Goal: Task Accomplishment & Management: Use online tool/utility

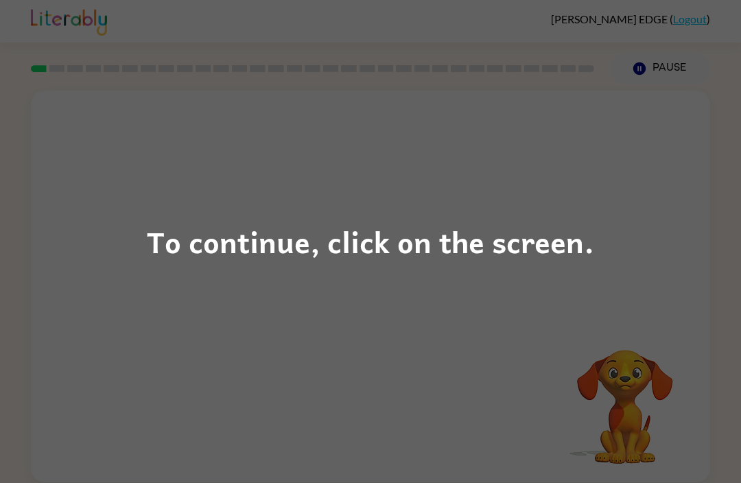
click at [560, 306] on div "To continue, click on the screen." at bounding box center [370, 241] width 741 height 483
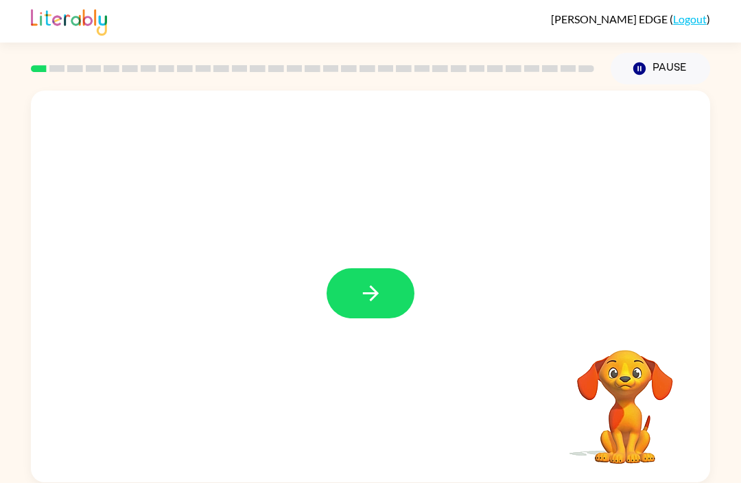
click at [392, 318] on button "button" at bounding box center [370, 293] width 88 height 50
click at [365, 300] on div at bounding box center [370, 287] width 679 height 392
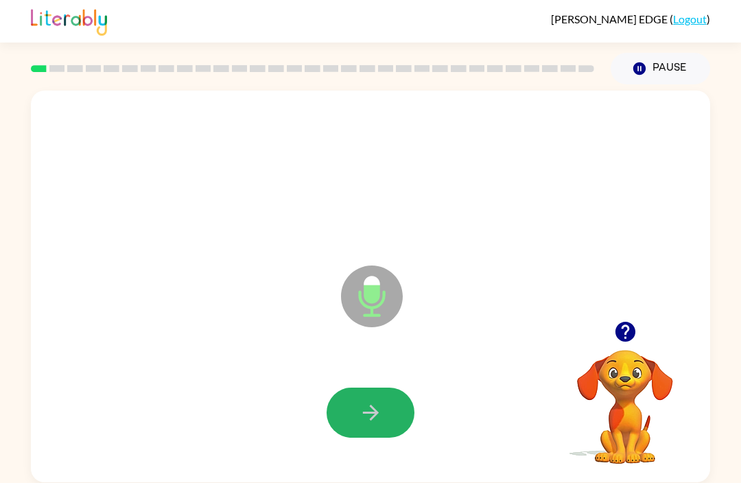
click at [382, 424] on icon "button" at bounding box center [371, 412] width 24 height 24
click at [394, 418] on button "button" at bounding box center [370, 412] width 88 height 50
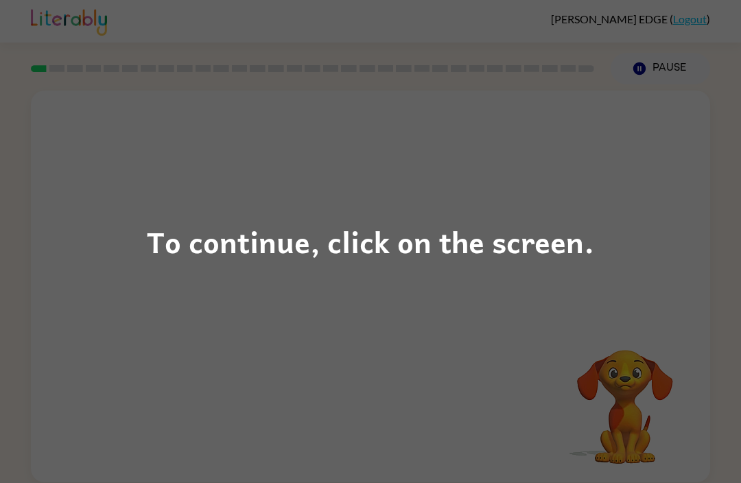
click at [178, 347] on div "To continue, click on the screen." at bounding box center [370, 241] width 741 height 483
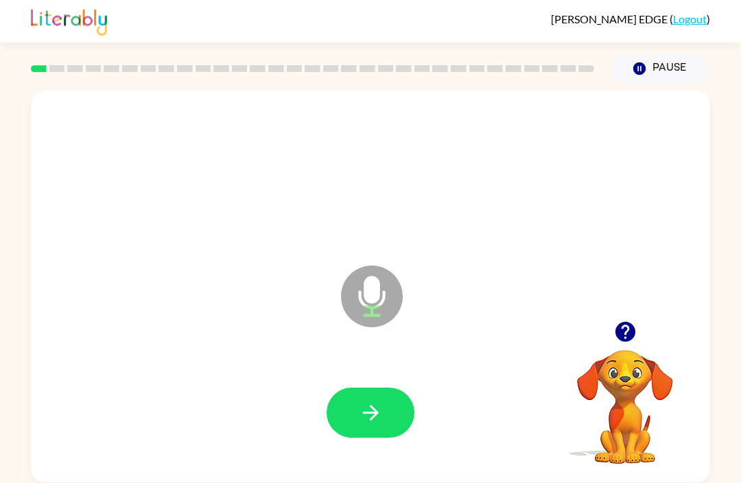
click at [366, 399] on button "button" at bounding box center [370, 412] width 88 height 50
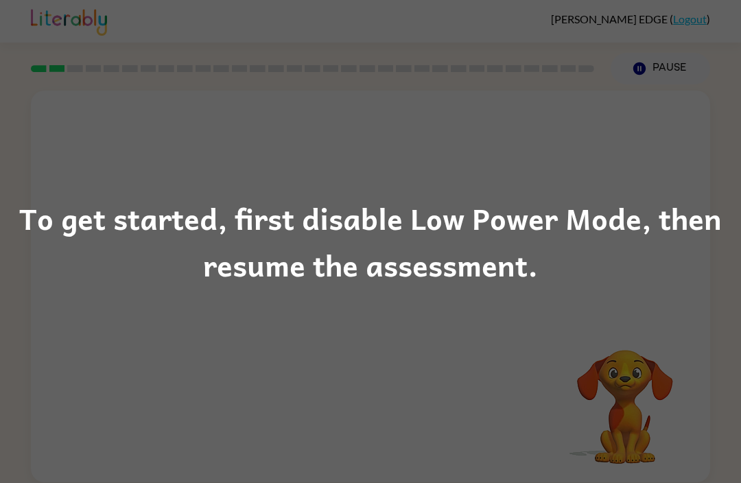
click at [227, 382] on div "To get started, first disable Low Power Mode, then resume the assessment." at bounding box center [370, 241] width 741 height 483
click at [277, 274] on div "To get started, first disable Low Power Mode, then resume the assessment." at bounding box center [370, 241] width 741 height 93
click at [180, 216] on div "To get started, first disable Low Power Mode, then resume the assessment." at bounding box center [370, 241] width 741 height 93
click at [178, 379] on div "To get started, first disable Low Power Mode, then resume the assessment." at bounding box center [370, 241] width 741 height 483
click at [308, 364] on div "To get started, first disable Low Power Mode, then resume the assessment." at bounding box center [370, 241] width 741 height 483
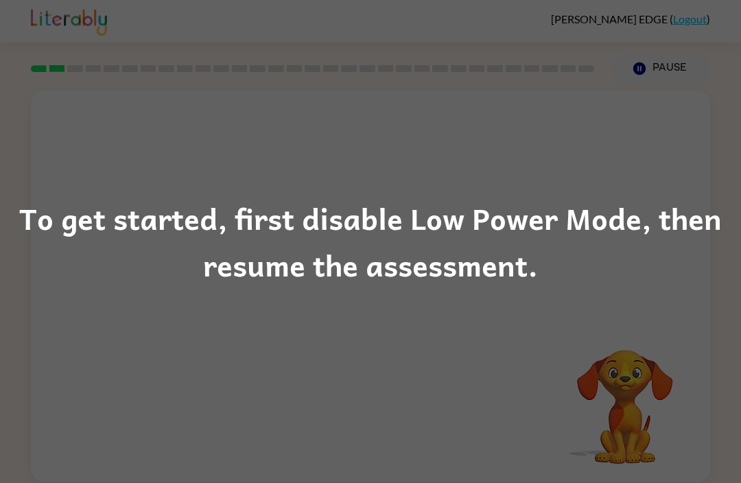
click at [284, 263] on div "To get started, first disable Low Power Mode, then resume the assessment." at bounding box center [370, 241] width 741 height 93
click at [229, 239] on div "To get started, first disable Low Power Mode, then resume the assessment." at bounding box center [370, 241] width 741 height 93
click at [332, 217] on div "To get started, first disable Low Power Mode, then resume the assessment." at bounding box center [370, 241] width 741 height 93
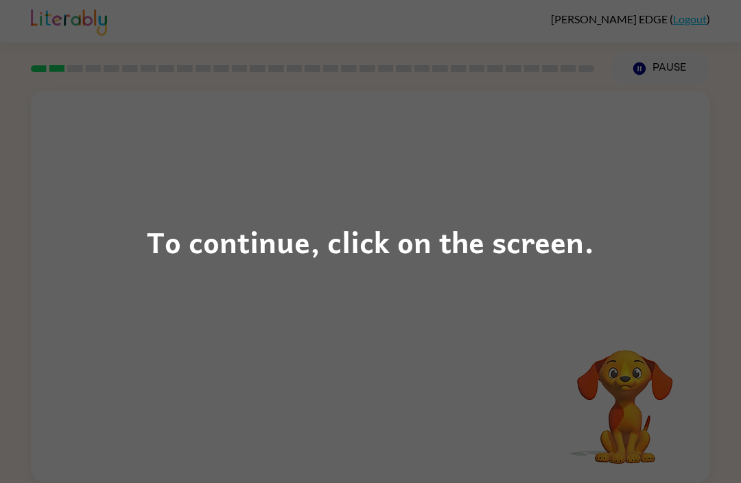
click at [464, 293] on div "To continue, click on the screen." at bounding box center [370, 241] width 741 height 483
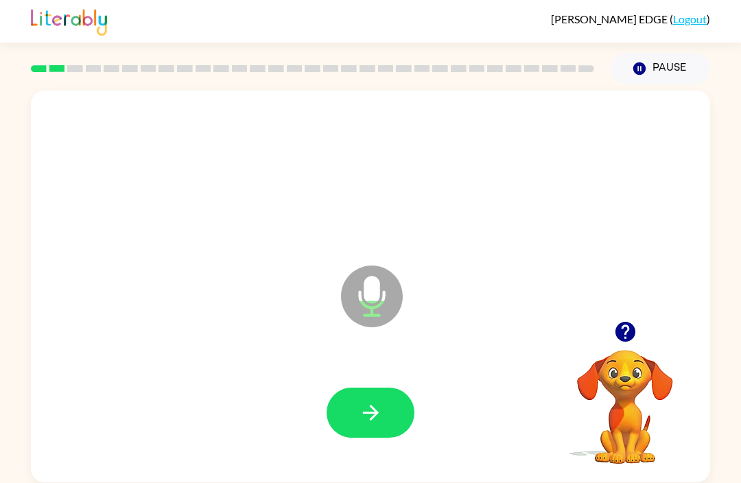
click at [374, 409] on icon "button" at bounding box center [371, 412] width 24 height 24
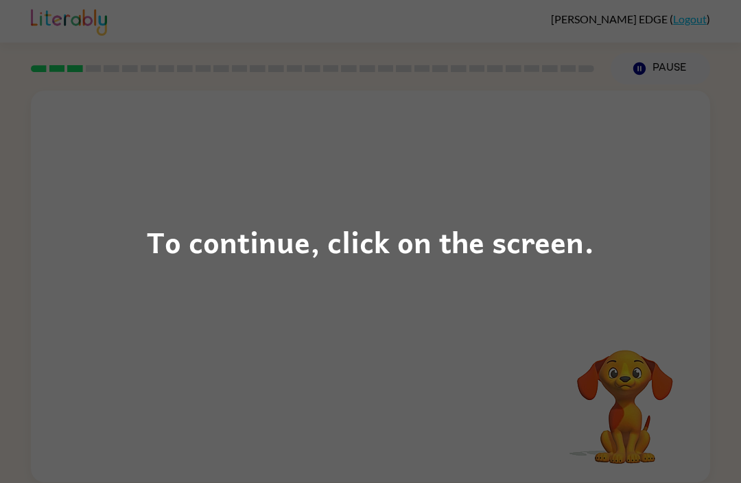
click at [109, 385] on div "To continue, click on the screen." at bounding box center [370, 241] width 741 height 483
click at [337, 364] on div "To continue, click on the screen." at bounding box center [370, 241] width 741 height 483
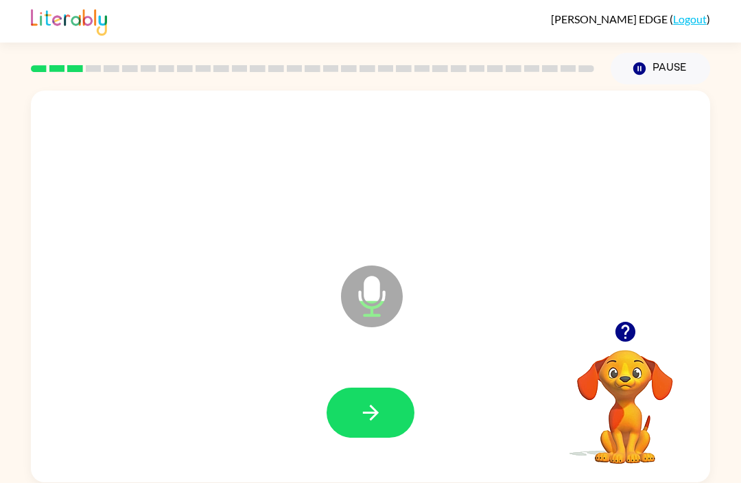
click at [363, 415] on icon "button" at bounding box center [371, 412] width 24 height 24
click at [361, 402] on icon "button" at bounding box center [371, 412] width 24 height 24
click at [368, 418] on icon "button" at bounding box center [371, 412] width 24 height 24
click at [376, 405] on icon "button" at bounding box center [371, 412] width 24 height 24
click at [378, 411] on icon "button" at bounding box center [371, 412] width 24 height 24
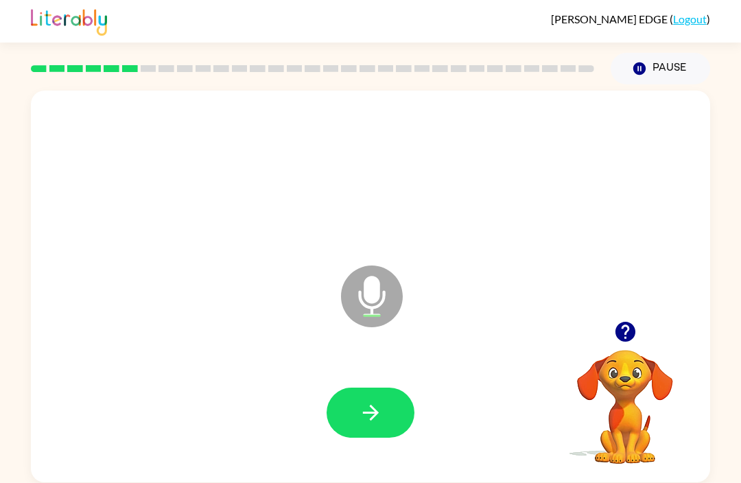
click at [368, 412] on icon "button" at bounding box center [371, 412] width 24 height 24
click at [371, 424] on icon "button" at bounding box center [371, 412] width 24 height 24
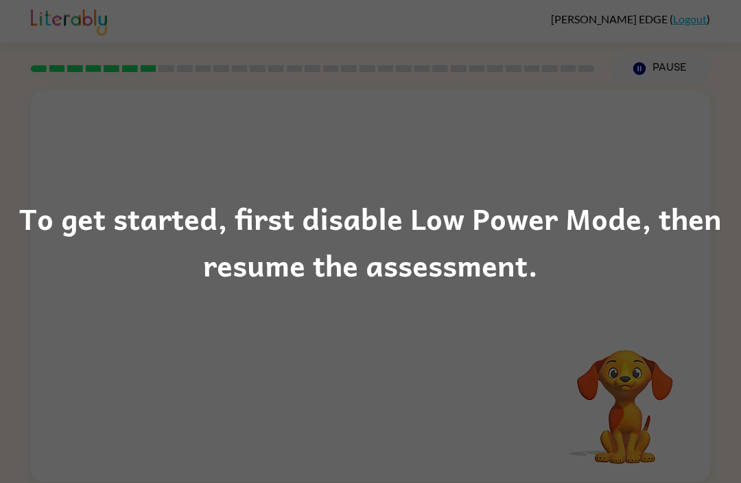
click at [191, 384] on div "To get started, first disable Low Power Mode, then resume the assessment." at bounding box center [370, 241] width 741 height 483
click at [202, 390] on div "To get started, first disable Low Power Mode, then resume the assessment." at bounding box center [370, 241] width 741 height 483
click at [237, 295] on div "To get started, first disable Low Power Mode, then resume the assessment." at bounding box center [370, 241] width 741 height 483
click at [257, 279] on div "To get started, first disable Low Power Mode, then resume the assessment." at bounding box center [370, 241] width 741 height 93
click at [476, 270] on div "To get started, first disable Low Power Mode, then resume the assessment." at bounding box center [370, 241] width 741 height 93
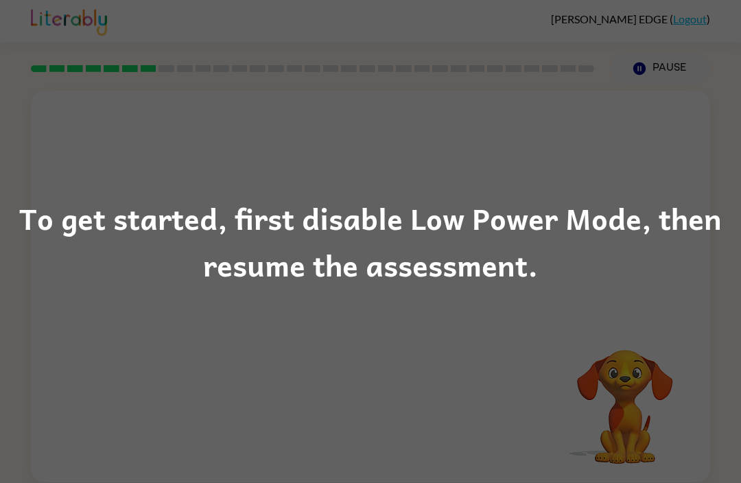
click at [204, 266] on div "To get started, first disable Low Power Mode, then resume the assessment." at bounding box center [370, 241] width 741 height 93
click at [570, 265] on div "To get started, first disable Low Power Mode, then resume the assessment." at bounding box center [370, 241] width 741 height 93
click at [345, 310] on div "To get started, first disable Low Power Mode, then resume the assessment." at bounding box center [370, 241] width 741 height 483
click at [589, 293] on div "To get started, first disable Low Power Mode, then resume the assessment." at bounding box center [370, 241] width 741 height 483
click at [543, 278] on div "To get started, first disable Low Power Mode, then resume the assessment." at bounding box center [370, 241] width 741 height 93
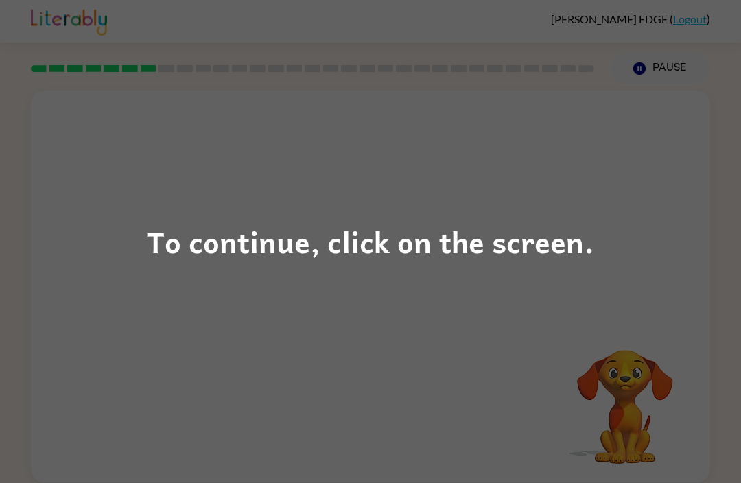
click at [577, 326] on div "To continue, click on the screen." at bounding box center [370, 241] width 741 height 483
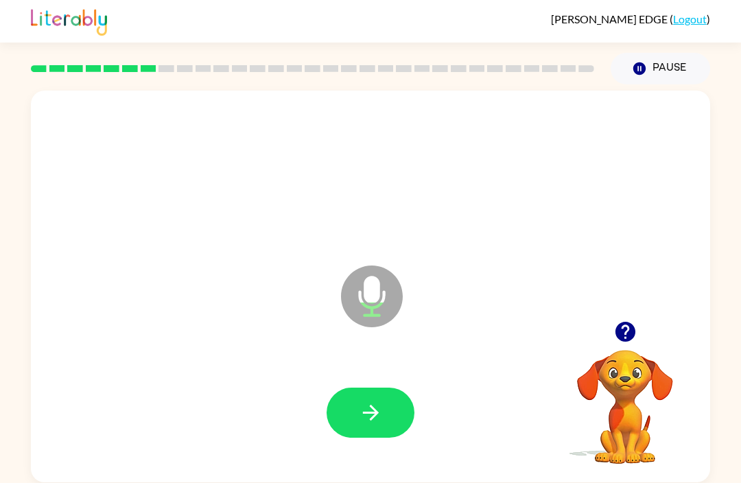
click at [374, 416] on icon "button" at bounding box center [370, 413] width 16 height 16
click at [375, 420] on icon "button" at bounding box center [371, 412] width 24 height 24
click at [366, 408] on icon "button" at bounding box center [371, 412] width 24 height 24
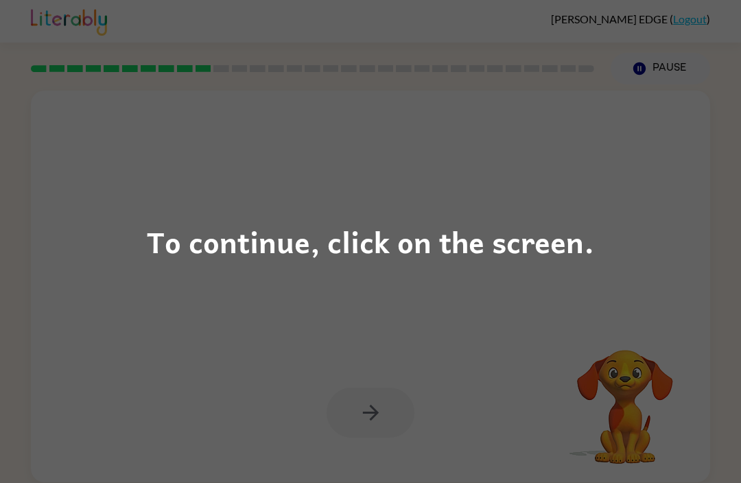
click at [69, 373] on div "To continue, click on the screen." at bounding box center [370, 241] width 741 height 483
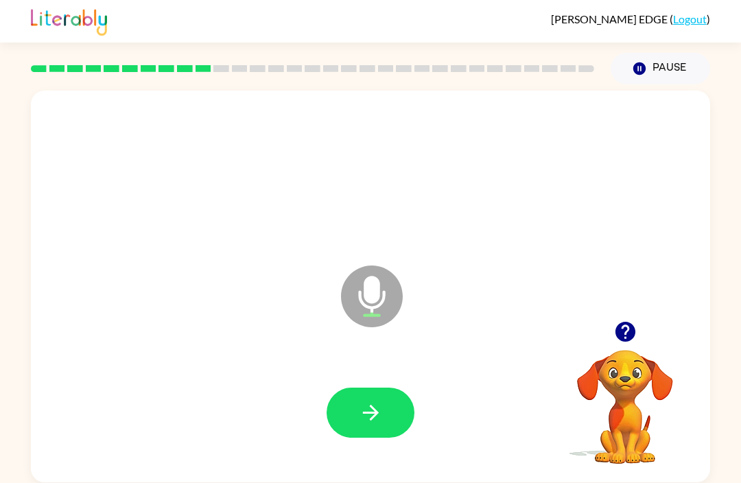
click at [613, 326] on icon "button" at bounding box center [625, 332] width 24 height 24
click at [619, 332] on icon "button" at bounding box center [624, 332] width 20 height 20
click at [617, 328] on icon "button" at bounding box center [624, 332] width 20 height 20
click at [366, 417] on icon "button" at bounding box center [371, 412] width 24 height 24
click at [625, 332] on icon "button" at bounding box center [624, 332] width 20 height 20
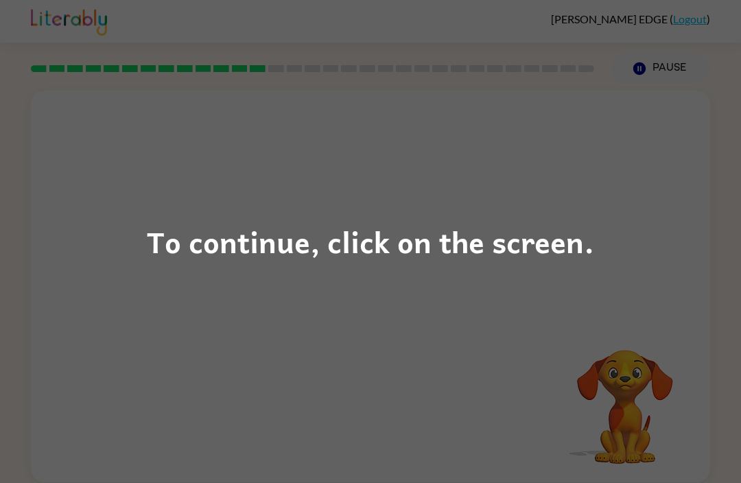
click at [347, 331] on div "To continue, click on the screen." at bounding box center [370, 241] width 741 height 483
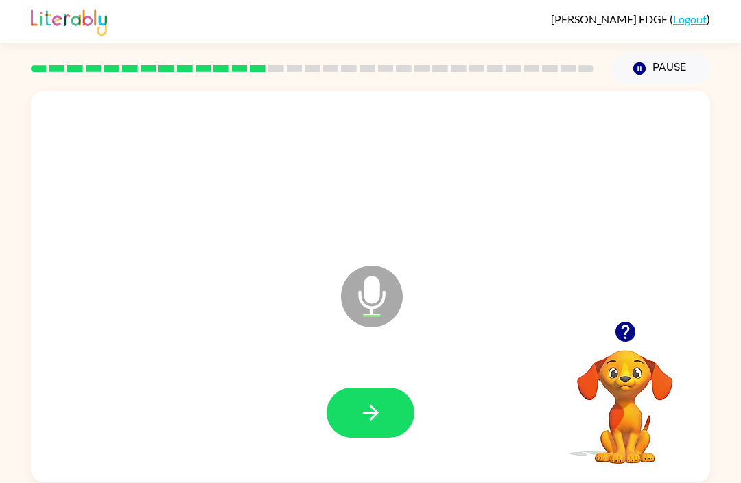
click at [379, 414] on icon "button" at bounding box center [371, 412] width 24 height 24
click at [371, 418] on icon "button" at bounding box center [371, 412] width 24 height 24
click at [373, 424] on icon "button" at bounding box center [371, 412] width 24 height 24
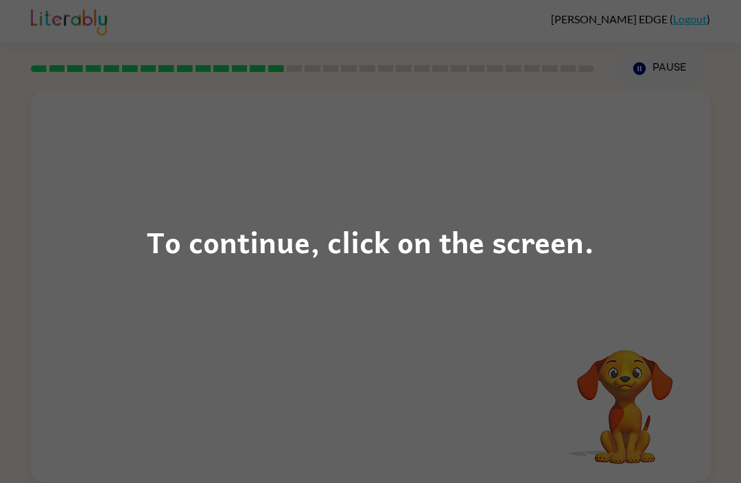
click at [88, 199] on div "To continue, click on the screen." at bounding box center [370, 241] width 741 height 483
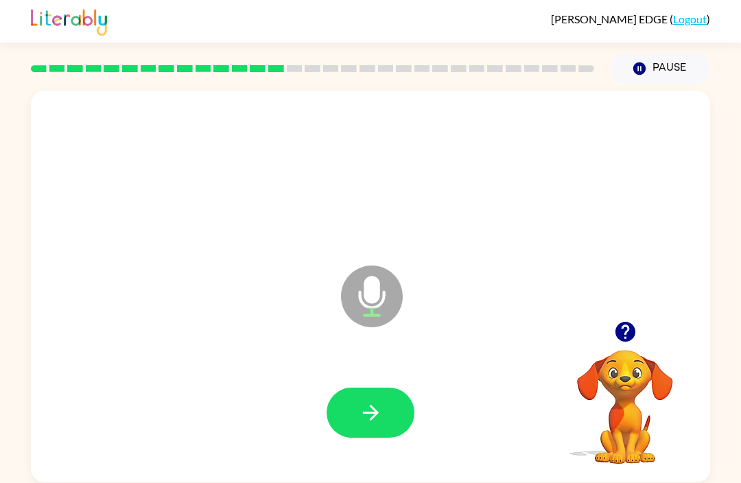
click at [366, 426] on button "button" at bounding box center [370, 412] width 88 height 50
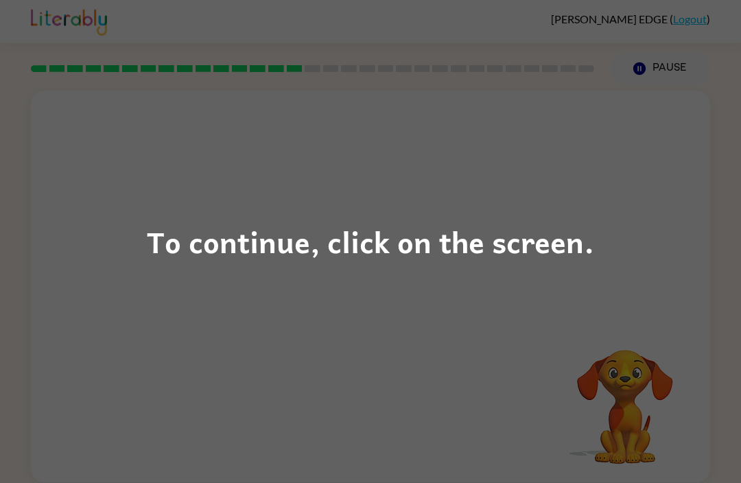
click at [119, 171] on div "To continue, click on the screen." at bounding box center [370, 241] width 741 height 483
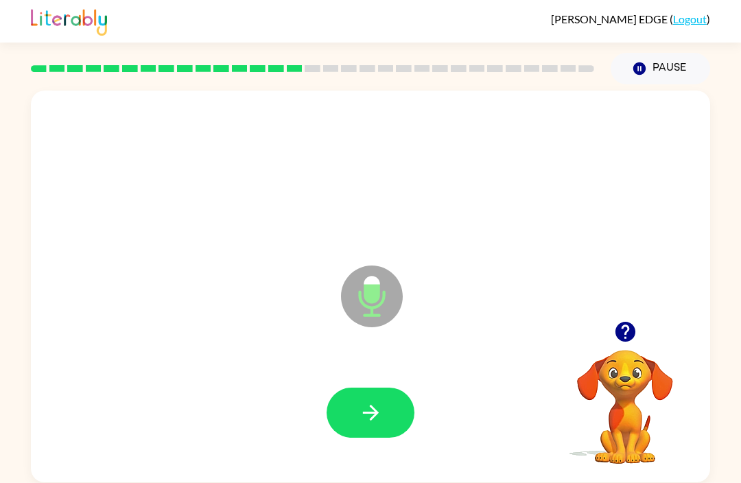
click at [367, 421] on icon "button" at bounding box center [371, 412] width 24 height 24
click at [627, 333] on icon "button" at bounding box center [625, 332] width 24 height 24
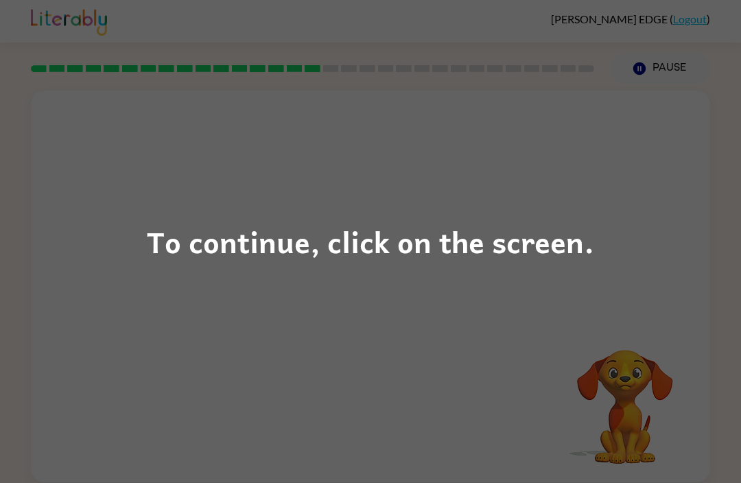
click at [115, 337] on div "To continue, click on the screen." at bounding box center [370, 241] width 741 height 483
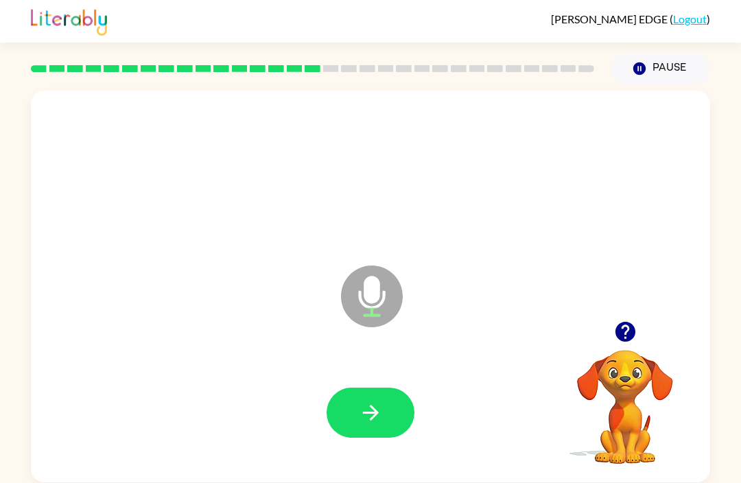
click at [359, 404] on icon "button" at bounding box center [371, 412] width 24 height 24
click at [611, 333] on button "button" at bounding box center [625, 331] width 35 height 35
click at [623, 325] on icon "button" at bounding box center [624, 332] width 20 height 20
click at [359, 403] on icon "button" at bounding box center [371, 412] width 24 height 24
click at [376, 415] on icon "button" at bounding box center [370, 413] width 16 height 16
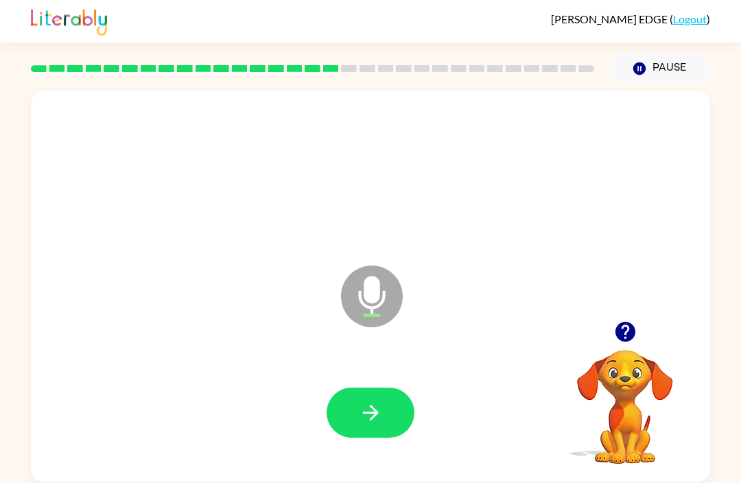
click at [374, 422] on icon "button" at bounding box center [371, 412] width 24 height 24
click at [375, 427] on button "button" at bounding box center [370, 412] width 88 height 50
click at [614, 327] on icon "button" at bounding box center [625, 332] width 24 height 24
click at [374, 414] on icon "button" at bounding box center [370, 413] width 16 height 16
click at [370, 407] on icon "button" at bounding box center [370, 413] width 16 height 16
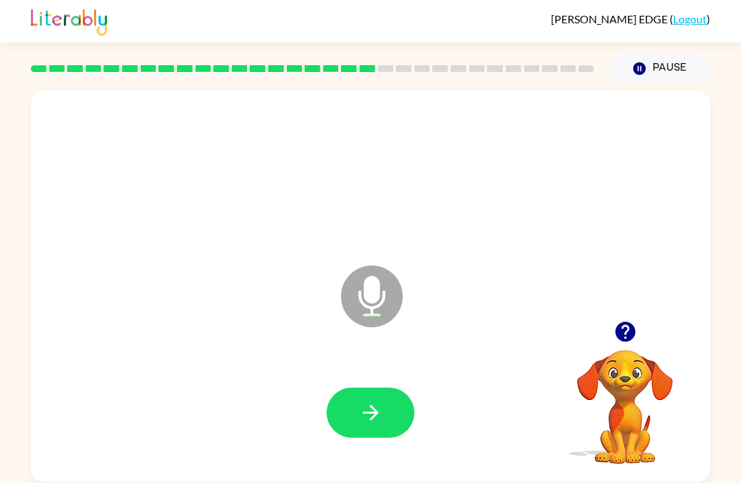
click at [617, 326] on icon "button" at bounding box center [625, 332] width 24 height 24
click at [381, 405] on icon "button" at bounding box center [371, 412] width 24 height 24
click at [370, 414] on icon "button" at bounding box center [370, 413] width 16 height 16
click at [378, 424] on icon "button" at bounding box center [371, 412] width 24 height 24
click at [372, 416] on icon "button" at bounding box center [371, 412] width 24 height 24
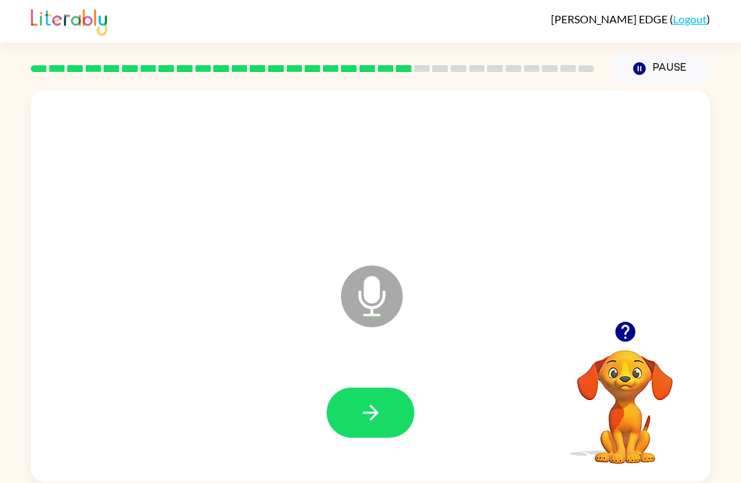
click at [623, 328] on icon "button" at bounding box center [625, 332] width 24 height 24
click at [379, 409] on icon "button" at bounding box center [371, 412] width 24 height 24
click at [394, 416] on button "button" at bounding box center [370, 412] width 88 height 50
click at [366, 409] on icon "button" at bounding box center [371, 412] width 24 height 24
click at [621, 333] on icon "button" at bounding box center [624, 332] width 20 height 20
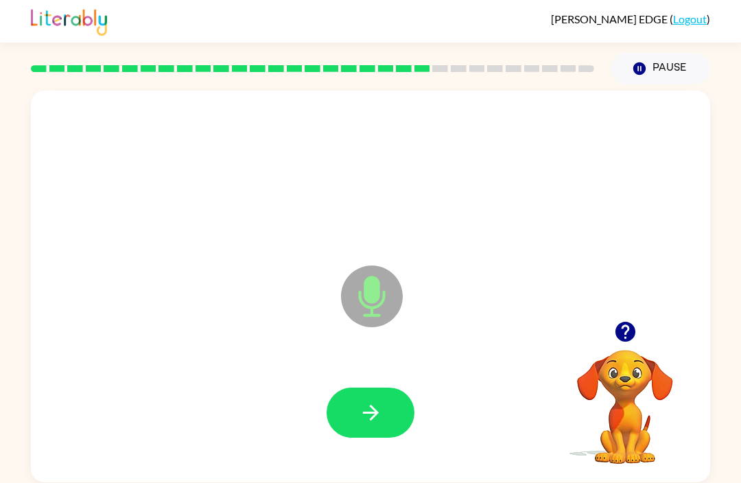
click at [379, 424] on icon "button" at bounding box center [371, 412] width 24 height 24
click at [622, 336] on icon "button" at bounding box center [624, 332] width 20 height 20
click at [374, 420] on icon "button" at bounding box center [371, 412] width 24 height 24
click at [368, 414] on icon "button" at bounding box center [370, 413] width 16 height 16
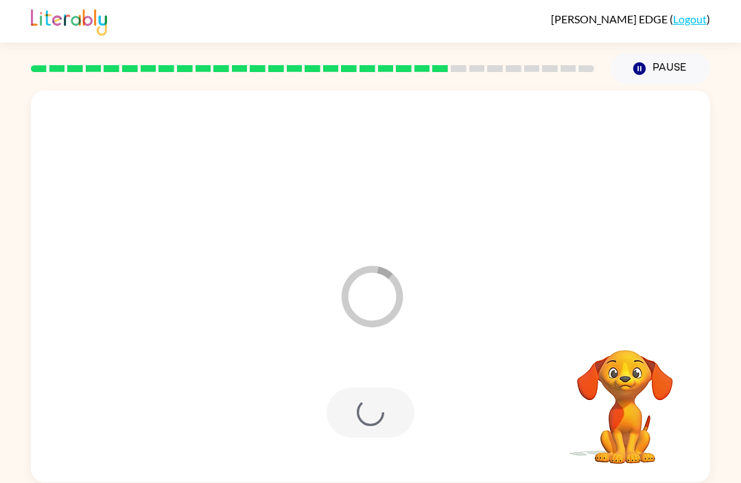
scroll to position [3, 0]
click at [340, 400] on div at bounding box center [370, 412] width 88 height 50
click at [387, 279] on icon "Loader Your response is being sent to our graders" at bounding box center [372, 296] width 82 height 82
click at [381, 412] on div at bounding box center [370, 412] width 88 height 50
click at [355, 296] on icon "Loader Your response is being sent to our graders" at bounding box center [372, 296] width 82 height 82
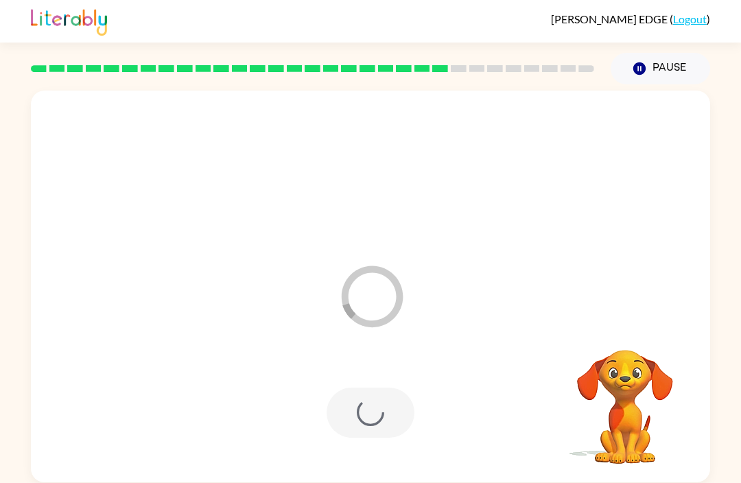
click at [358, 400] on div at bounding box center [370, 412] width 88 height 50
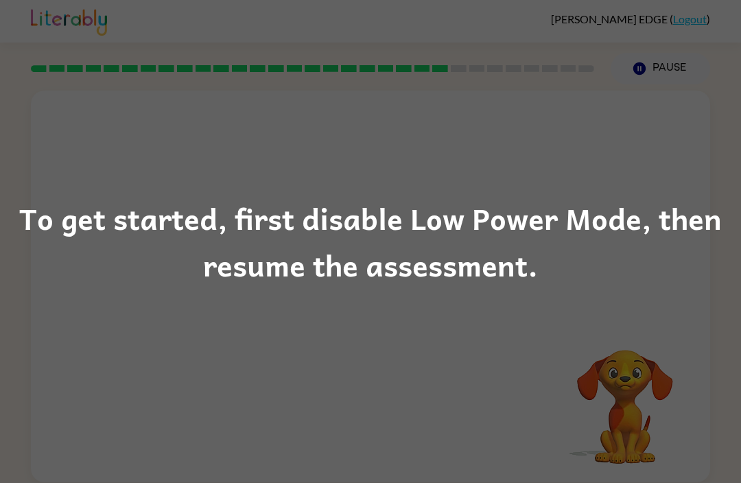
click at [166, 267] on div "To get started, first disable Low Power Mode, then resume the assessment." at bounding box center [370, 241] width 741 height 93
click at [211, 328] on div "To get started, first disable Low Power Mode, then resume the assessment." at bounding box center [370, 241] width 741 height 483
click at [232, 336] on div "To get started, first disable Low Power Mode, then resume the assessment." at bounding box center [370, 241] width 741 height 483
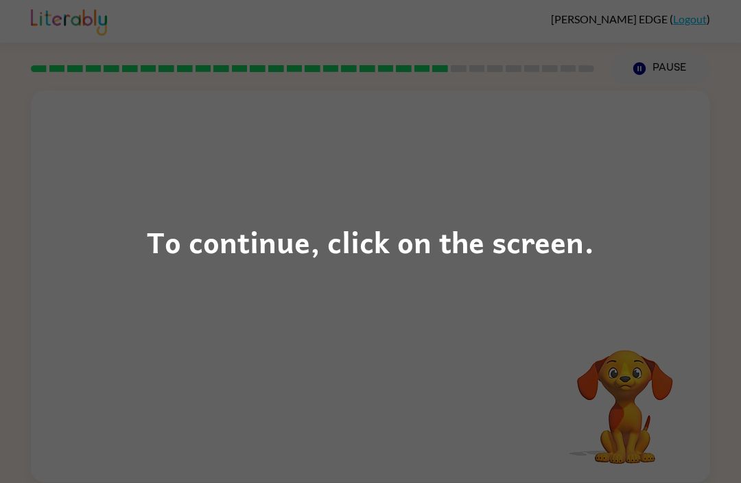
click at [626, 242] on div "To continue, click on the screen." at bounding box center [370, 241] width 741 height 483
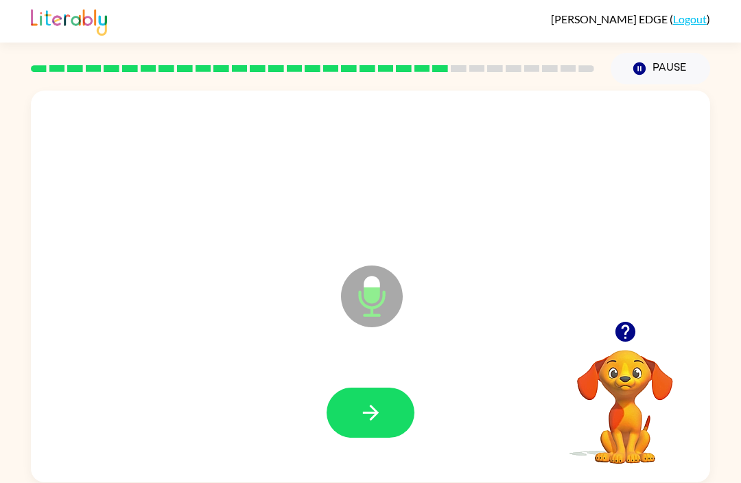
click at [367, 416] on icon "button" at bounding box center [371, 412] width 24 height 24
click at [366, 420] on icon "button" at bounding box center [371, 412] width 24 height 24
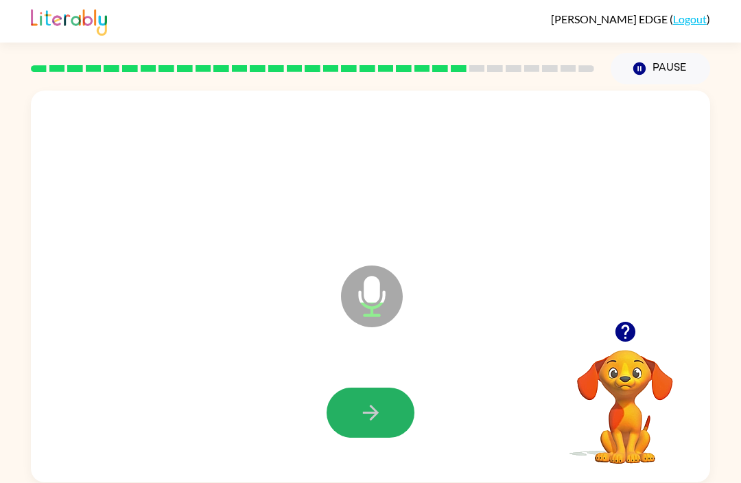
click at [370, 420] on icon "button" at bounding box center [371, 412] width 24 height 24
click at [363, 409] on icon "button" at bounding box center [371, 412] width 24 height 24
click at [372, 415] on icon "button" at bounding box center [371, 412] width 24 height 24
click at [629, 335] on icon "button" at bounding box center [624, 332] width 20 height 20
click at [374, 416] on icon "button" at bounding box center [371, 412] width 24 height 24
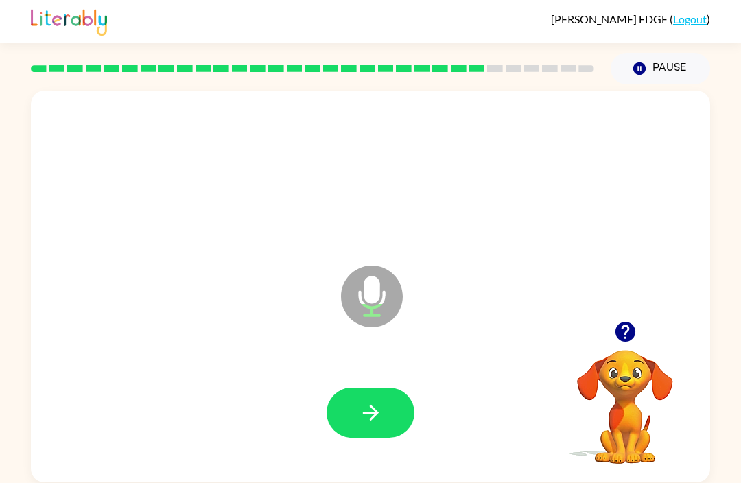
click at [372, 417] on icon "button" at bounding box center [371, 412] width 24 height 24
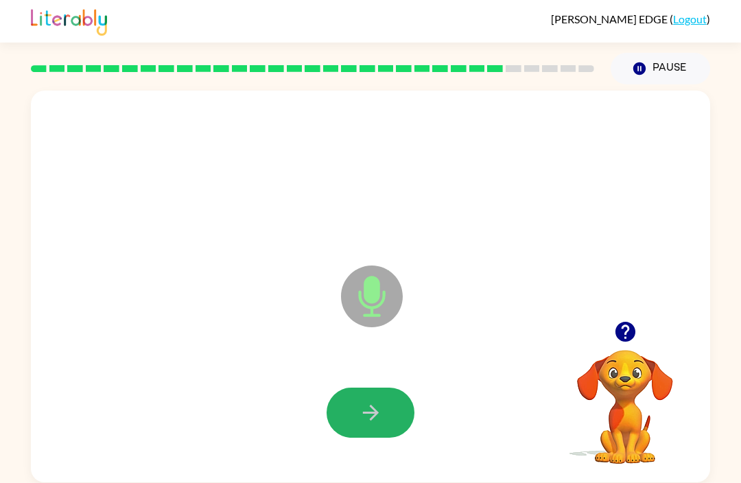
click at [379, 413] on icon "button" at bounding box center [371, 412] width 24 height 24
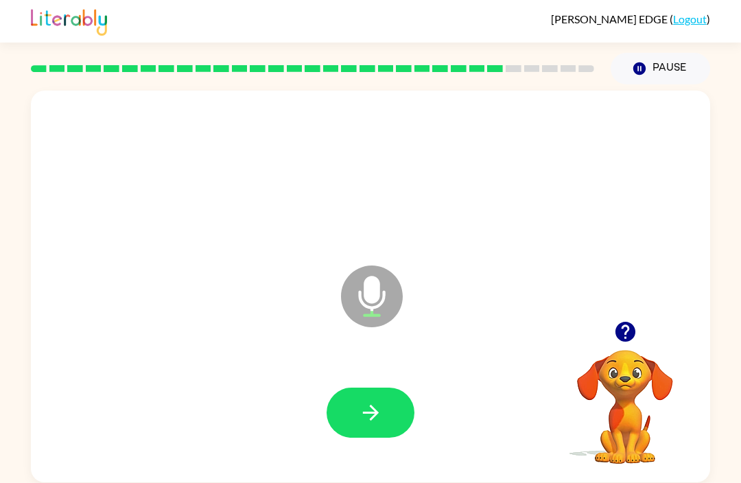
click at [369, 414] on icon "button" at bounding box center [370, 413] width 16 height 16
click at [359, 416] on icon "button" at bounding box center [371, 412] width 24 height 24
click at [361, 426] on button "button" at bounding box center [370, 412] width 88 height 50
click at [375, 420] on icon "button" at bounding box center [371, 412] width 24 height 24
click at [368, 413] on icon "button" at bounding box center [370, 413] width 16 height 16
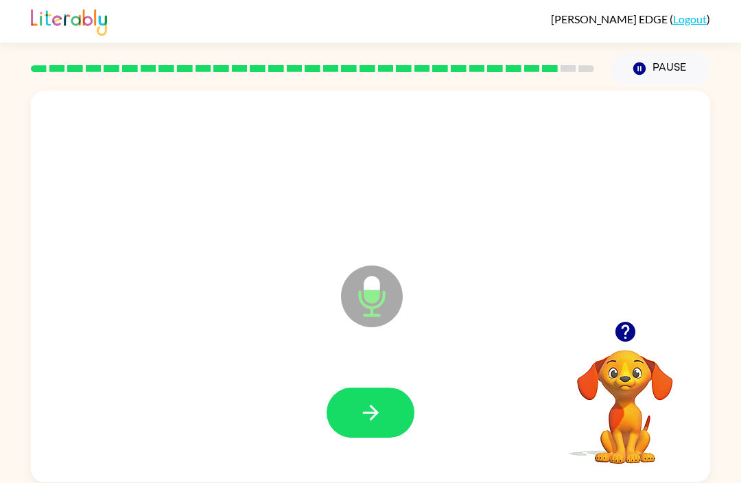
click at [359, 416] on icon "button" at bounding box center [371, 412] width 24 height 24
click at [623, 321] on icon "button" at bounding box center [625, 332] width 24 height 24
click at [365, 423] on icon "button" at bounding box center [371, 412] width 24 height 24
click at [374, 429] on button "button" at bounding box center [370, 412] width 88 height 50
click at [627, 340] on icon "button" at bounding box center [624, 332] width 20 height 20
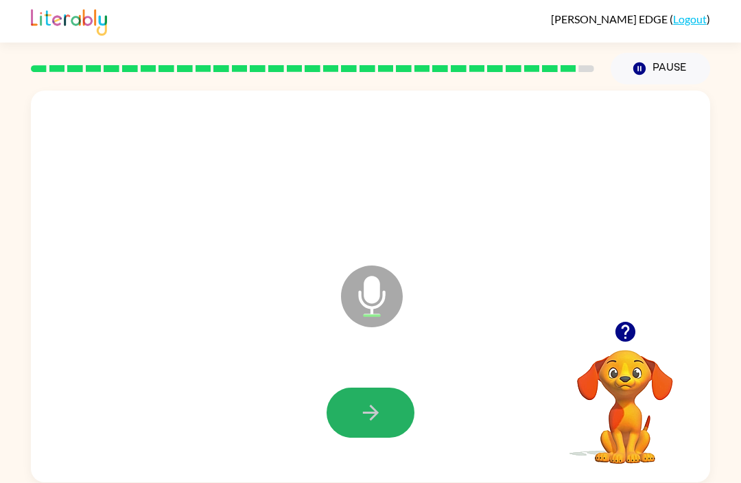
click at [361, 414] on icon "button" at bounding box center [371, 412] width 24 height 24
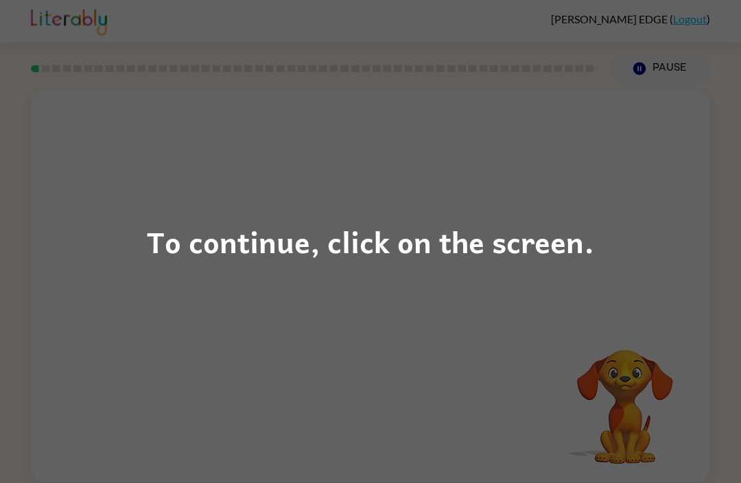
click at [440, 339] on div "To continue, click on the screen." at bounding box center [370, 241] width 741 height 483
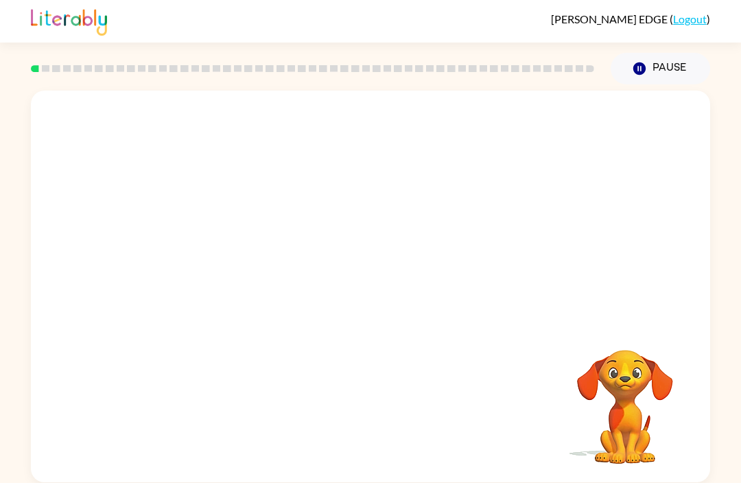
click at [642, 69] on icon "button" at bounding box center [639, 68] width 12 height 12
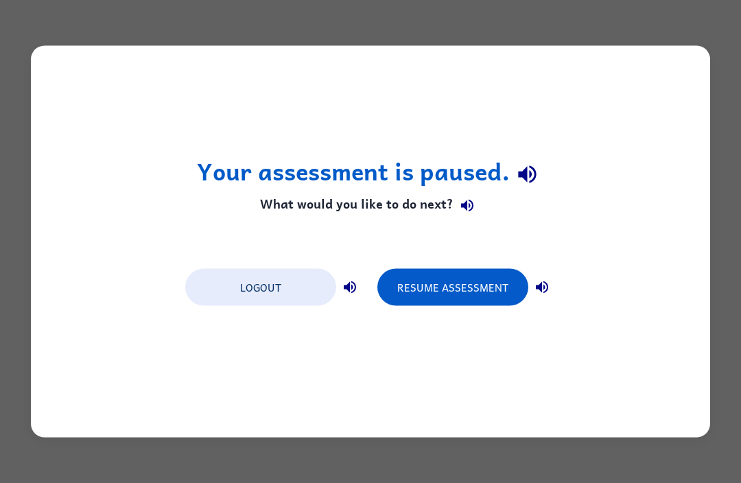
click at [453, 291] on button "Resume Assessment" at bounding box center [452, 287] width 151 height 37
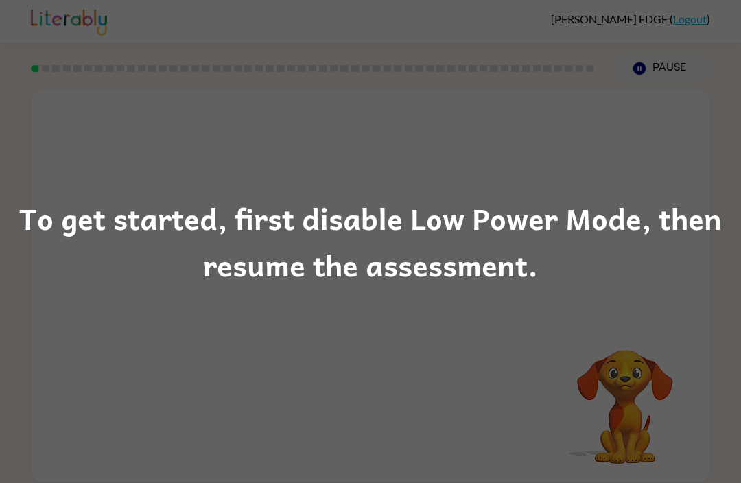
click at [259, 304] on div "To get started, first disable Low Power Mode, then resume the assessment." at bounding box center [370, 241] width 741 height 483
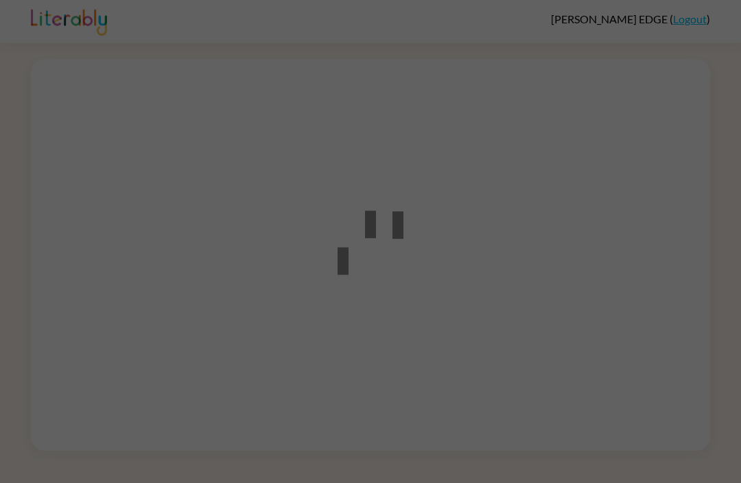
click at [507, 337] on div at bounding box center [370, 241] width 741 height 483
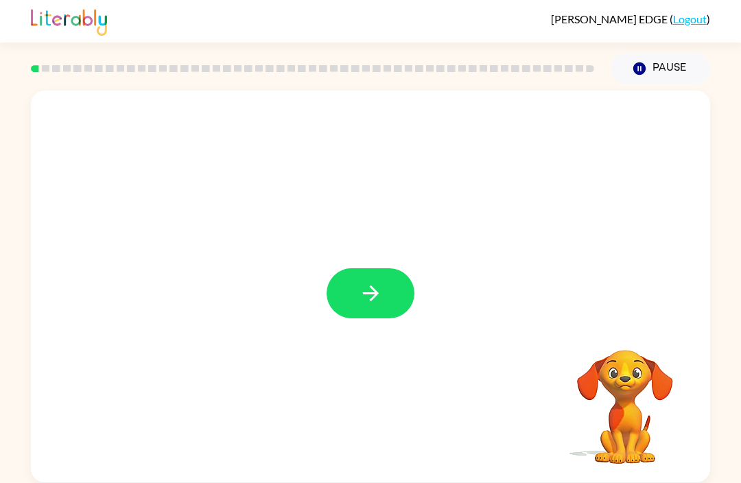
click at [367, 302] on icon "button" at bounding box center [371, 293] width 24 height 24
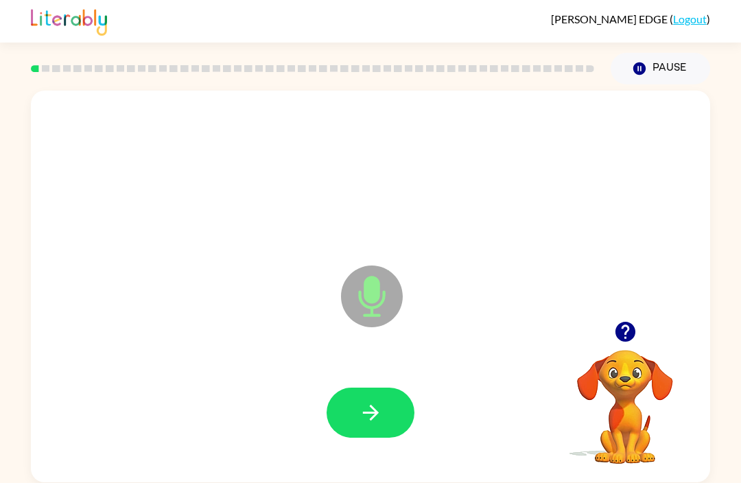
click at [376, 420] on icon "button" at bounding box center [371, 412] width 24 height 24
click at [357, 416] on button "button" at bounding box center [370, 412] width 88 height 50
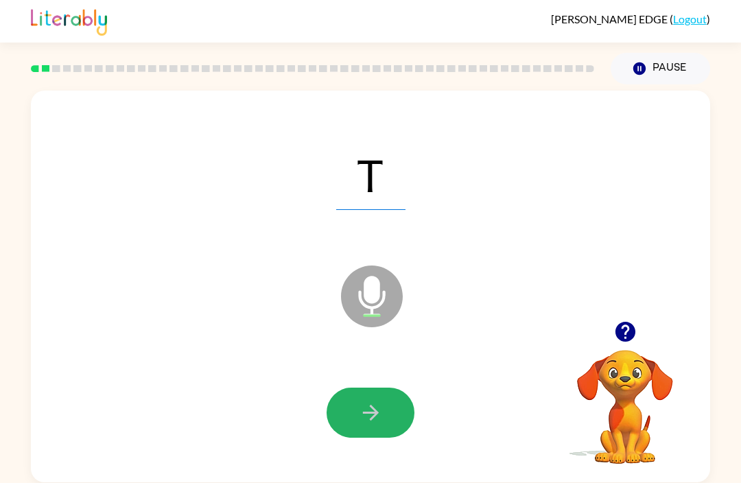
click at [383, 424] on button "button" at bounding box center [370, 412] width 88 height 50
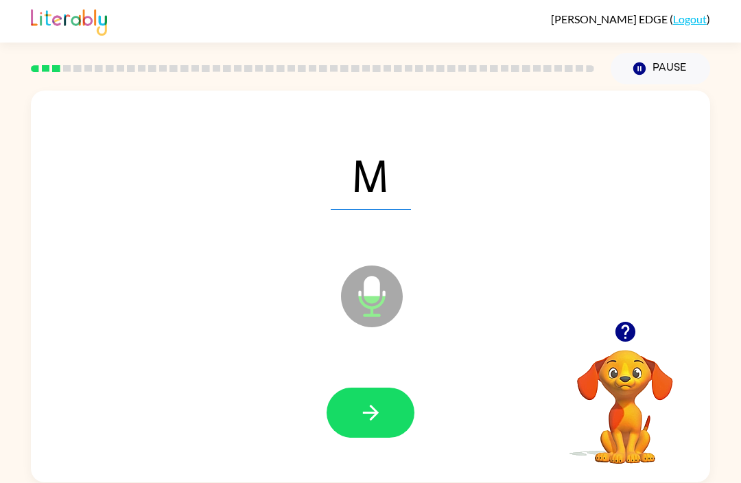
click at [376, 421] on icon "button" at bounding box center [371, 412] width 24 height 24
click at [374, 403] on icon "button" at bounding box center [371, 412] width 24 height 24
click at [384, 414] on button "button" at bounding box center [370, 412] width 88 height 50
click at [368, 418] on icon "button" at bounding box center [371, 412] width 24 height 24
click at [374, 426] on button "button" at bounding box center [370, 412] width 88 height 50
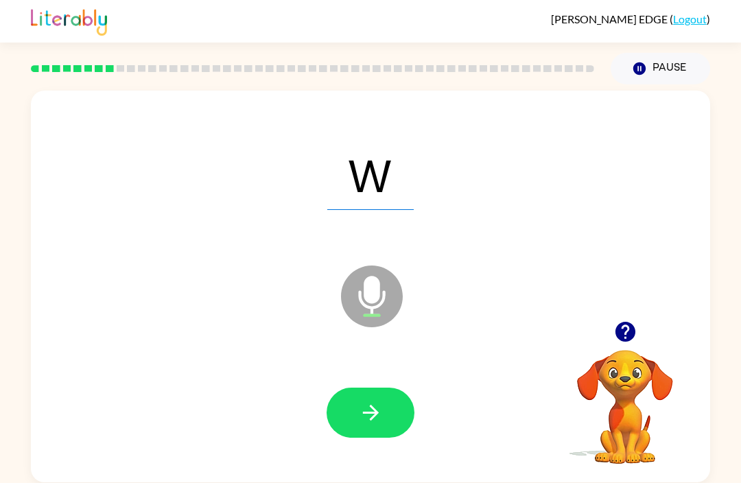
click at [368, 427] on button "button" at bounding box center [370, 412] width 88 height 50
click at [366, 418] on icon "button" at bounding box center [371, 412] width 24 height 24
click at [368, 424] on icon "button" at bounding box center [371, 412] width 24 height 24
click at [375, 420] on icon "button" at bounding box center [371, 412] width 24 height 24
click at [374, 424] on icon "button" at bounding box center [371, 412] width 24 height 24
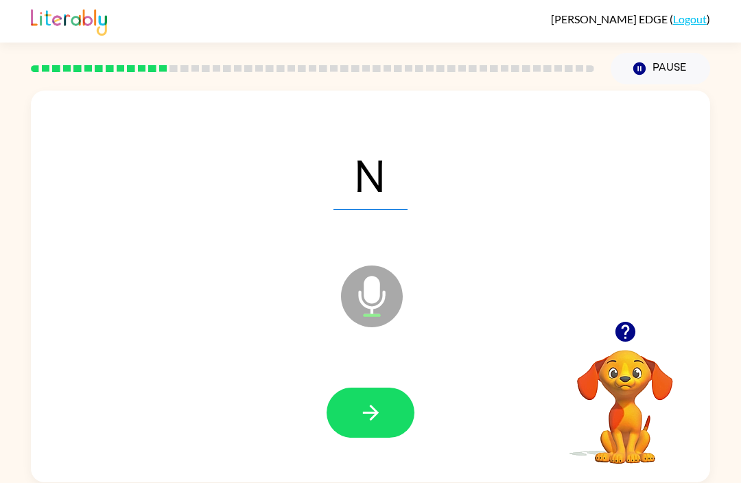
click at [376, 420] on icon "button" at bounding box center [371, 412] width 24 height 24
click at [376, 418] on icon "button" at bounding box center [371, 412] width 24 height 24
click at [348, 418] on button "button" at bounding box center [370, 412] width 88 height 50
click at [359, 404] on icon "button" at bounding box center [371, 412] width 24 height 24
click at [368, 409] on icon "button" at bounding box center [371, 412] width 24 height 24
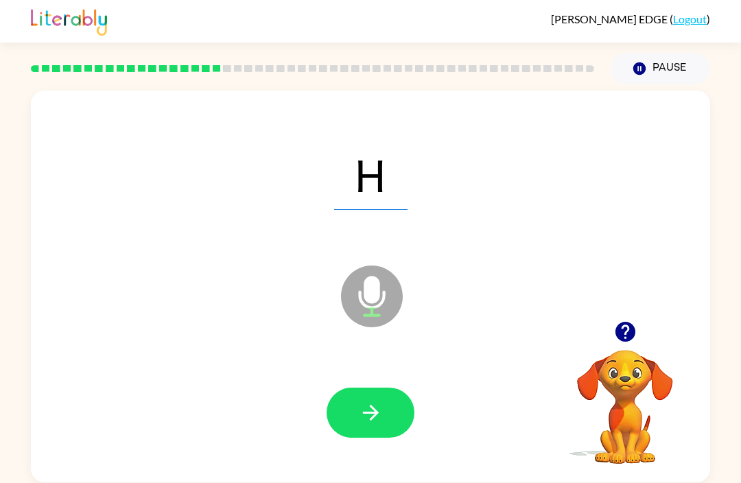
click at [370, 415] on icon "button" at bounding box center [371, 412] width 24 height 24
click at [362, 414] on icon "button" at bounding box center [371, 412] width 24 height 24
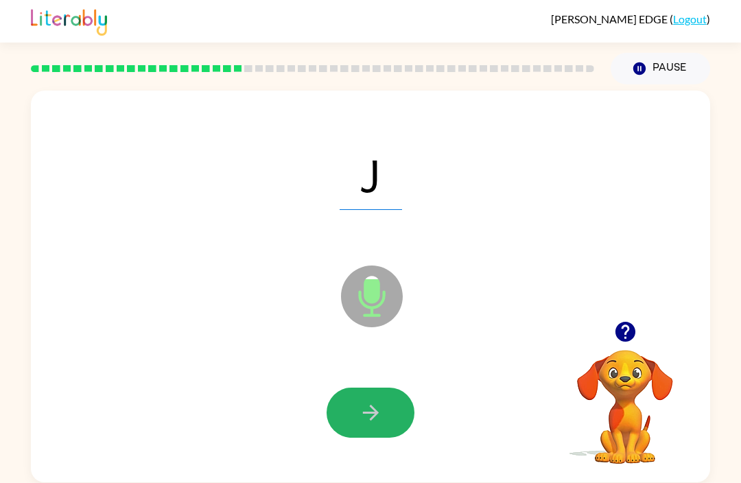
click at [375, 414] on icon "button" at bounding box center [370, 413] width 16 height 16
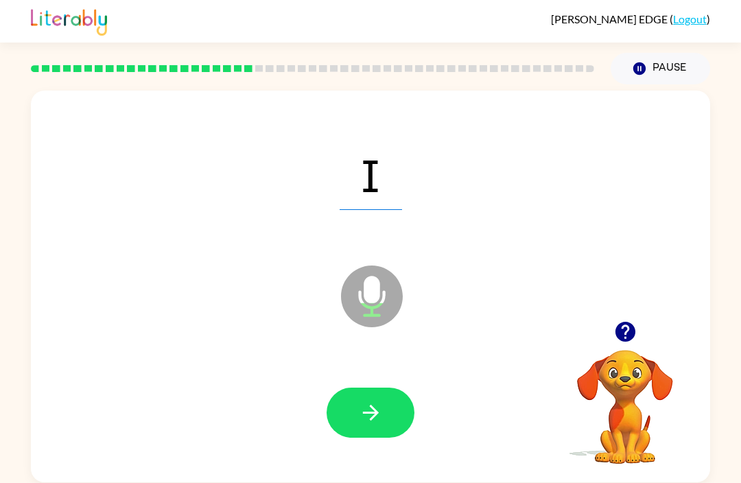
click at [362, 418] on icon "button" at bounding box center [371, 412] width 24 height 24
click at [376, 415] on icon "button" at bounding box center [370, 413] width 16 height 16
click at [370, 419] on icon "button" at bounding box center [371, 412] width 24 height 24
click at [362, 398] on button "button" at bounding box center [370, 412] width 88 height 50
click at [368, 422] on icon "button" at bounding box center [371, 412] width 24 height 24
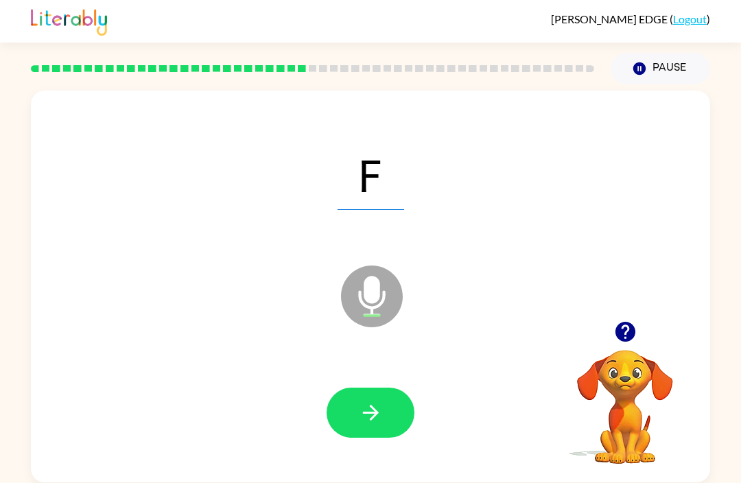
click at [370, 413] on icon "button" at bounding box center [370, 413] width 16 height 16
click at [366, 403] on icon "button" at bounding box center [371, 412] width 24 height 24
click at [370, 396] on button "button" at bounding box center [370, 412] width 88 height 50
click at [376, 411] on icon "button" at bounding box center [371, 412] width 24 height 24
click at [371, 401] on icon "button" at bounding box center [371, 412] width 24 height 24
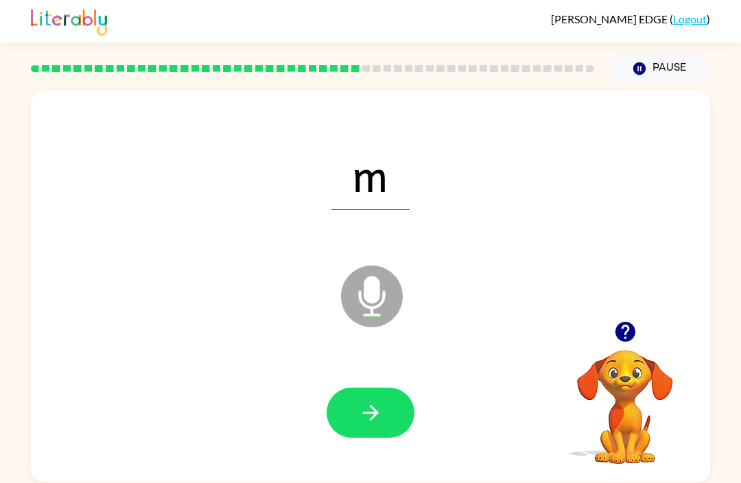
click at [393, 422] on button "button" at bounding box center [370, 412] width 88 height 50
click at [355, 414] on button "button" at bounding box center [370, 412] width 88 height 50
click at [374, 417] on icon "button" at bounding box center [370, 413] width 16 height 16
click at [374, 421] on icon "button" at bounding box center [371, 412] width 24 height 24
click at [361, 422] on icon "button" at bounding box center [371, 412] width 24 height 24
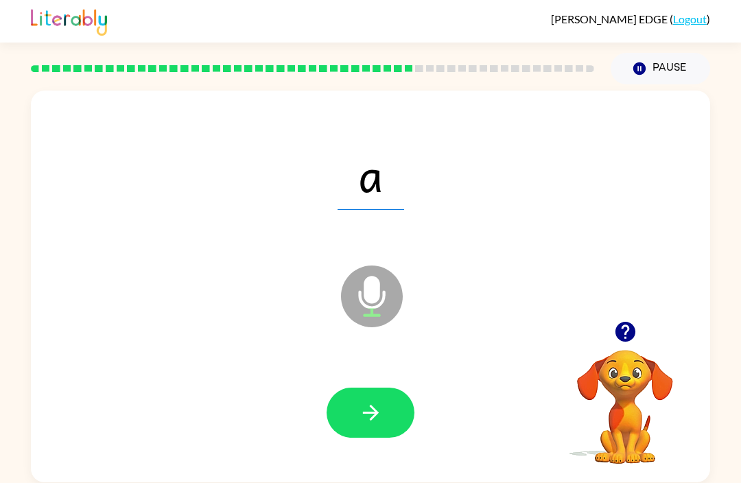
click at [365, 409] on icon "button" at bounding box center [371, 412] width 24 height 24
click at [369, 421] on icon "button" at bounding box center [371, 412] width 24 height 24
click at [361, 421] on icon "button" at bounding box center [371, 412] width 24 height 24
click at [377, 427] on button "button" at bounding box center [370, 412] width 88 height 50
click at [374, 420] on icon "button" at bounding box center [371, 412] width 24 height 24
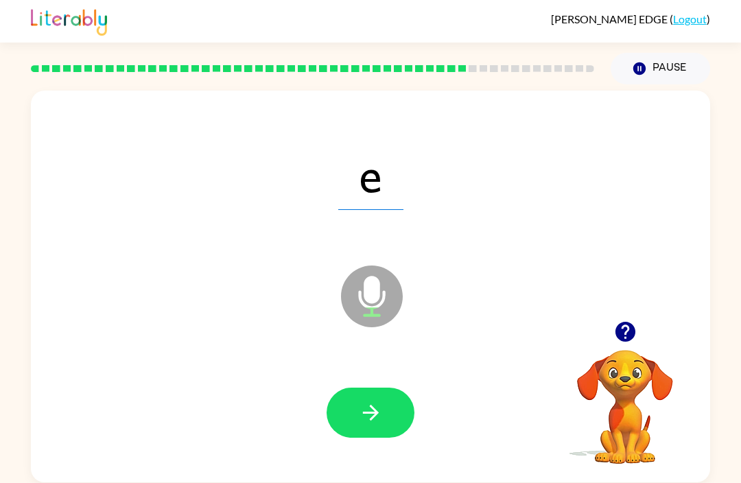
click at [374, 413] on icon "button" at bounding box center [370, 413] width 16 height 16
click at [359, 417] on icon "button" at bounding box center [371, 412] width 24 height 24
click at [350, 416] on button "button" at bounding box center [370, 412] width 88 height 50
click at [363, 414] on icon "button" at bounding box center [370, 413] width 16 height 16
click at [353, 420] on button "button" at bounding box center [370, 412] width 88 height 50
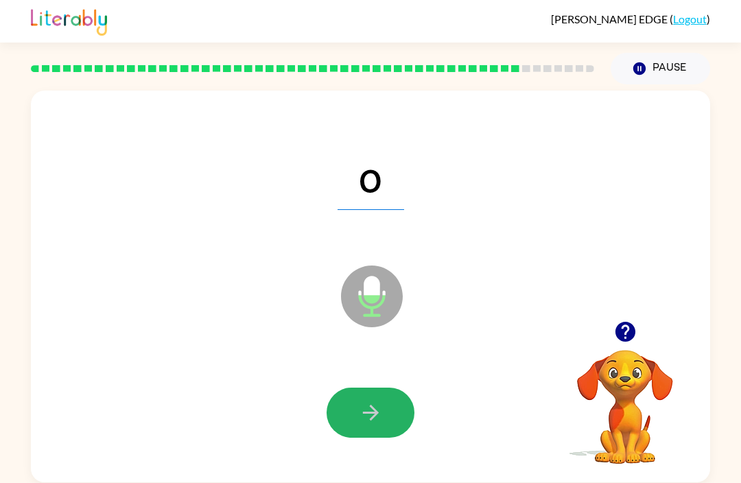
click at [359, 422] on icon "button" at bounding box center [371, 412] width 24 height 24
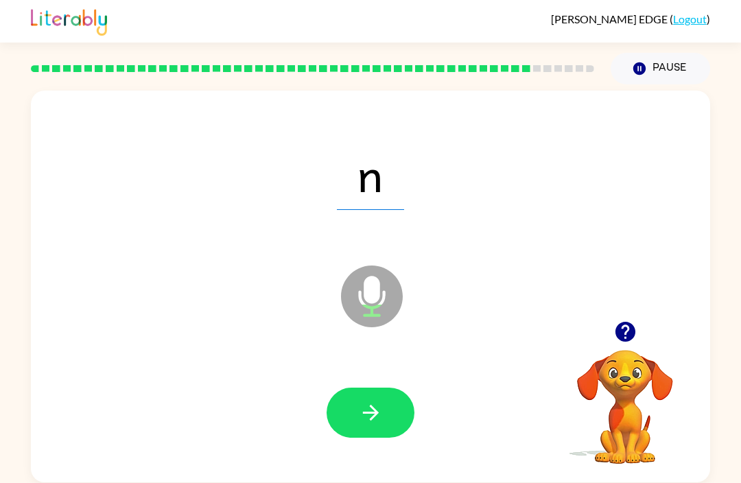
click at [363, 433] on button "button" at bounding box center [370, 412] width 88 height 50
click at [374, 423] on icon "button" at bounding box center [371, 412] width 24 height 24
click at [367, 409] on icon "button" at bounding box center [371, 412] width 24 height 24
click at [364, 428] on button "button" at bounding box center [370, 412] width 88 height 50
click at [357, 424] on button "button" at bounding box center [370, 412] width 88 height 50
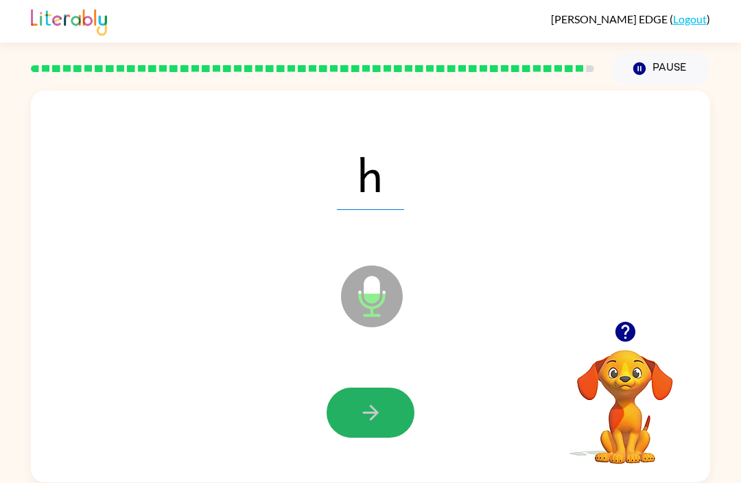
click at [342, 416] on button "button" at bounding box center [370, 412] width 88 height 50
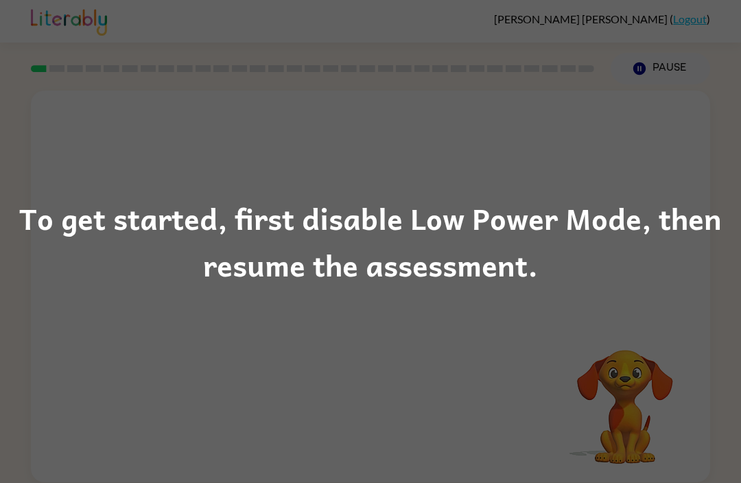
click at [147, 374] on div "To get started, first disable Low Power Mode, then resume the assessment." at bounding box center [370, 241] width 741 height 483
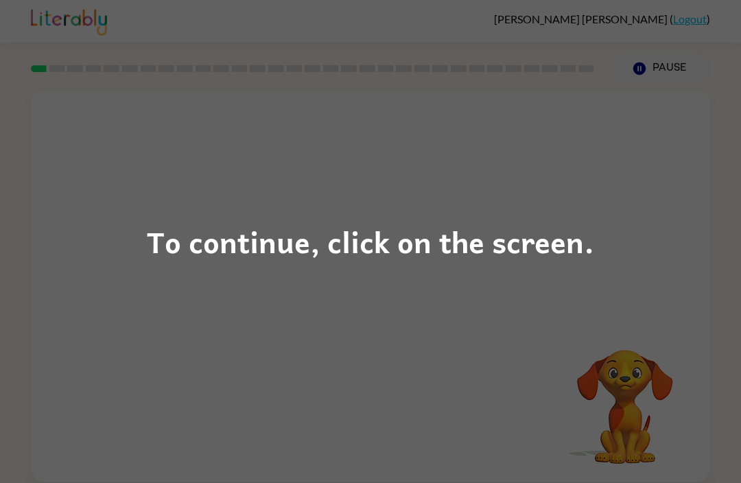
click at [138, 383] on div "To continue, click on the screen." at bounding box center [370, 241] width 741 height 483
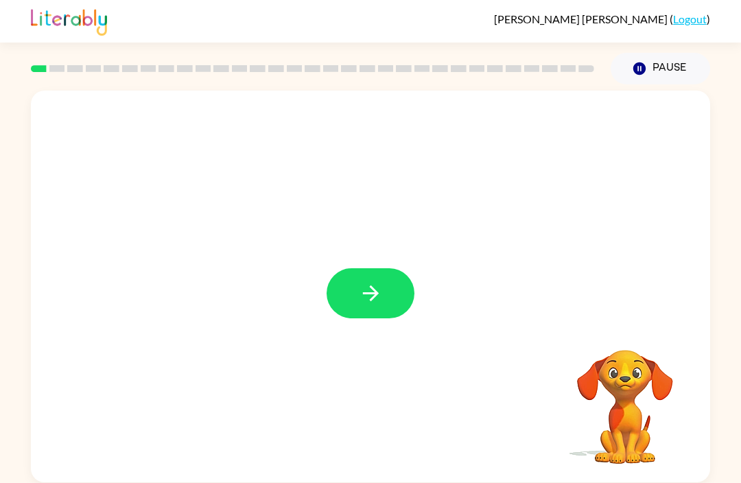
click at [399, 329] on div at bounding box center [370, 287] width 679 height 392
click at [383, 270] on button "button" at bounding box center [370, 293] width 88 height 50
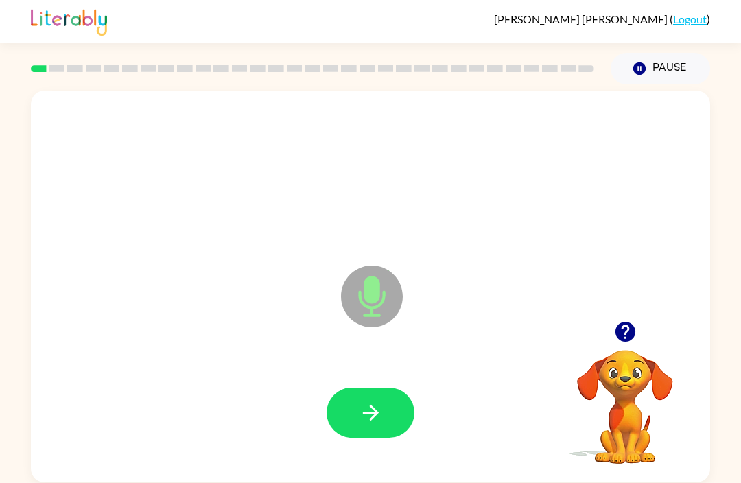
click at [626, 336] on icon "button" at bounding box center [624, 332] width 20 height 20
click at [366, 400] on button "button" at bounding box center [370, 412] width 88 height 50
click at [625, 336] on icon "button" at bounding box center [625, 332] width 24 height 24
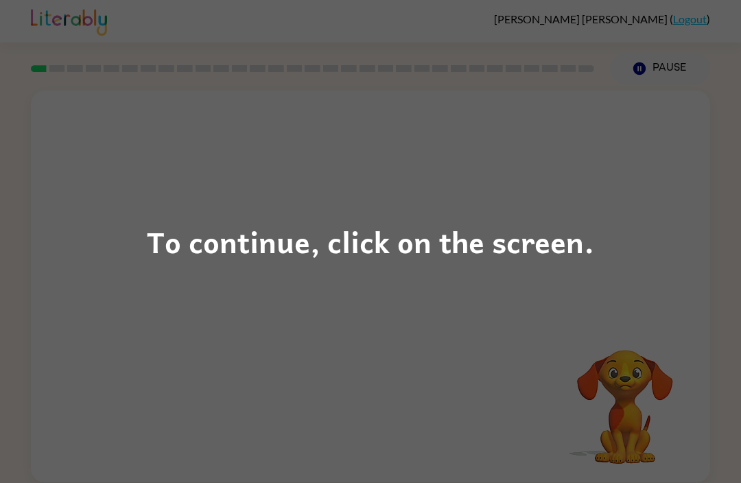
click at [437, 309] on div "To continue, click on the screen." at bounding box center [370, 241] width 741 height 483
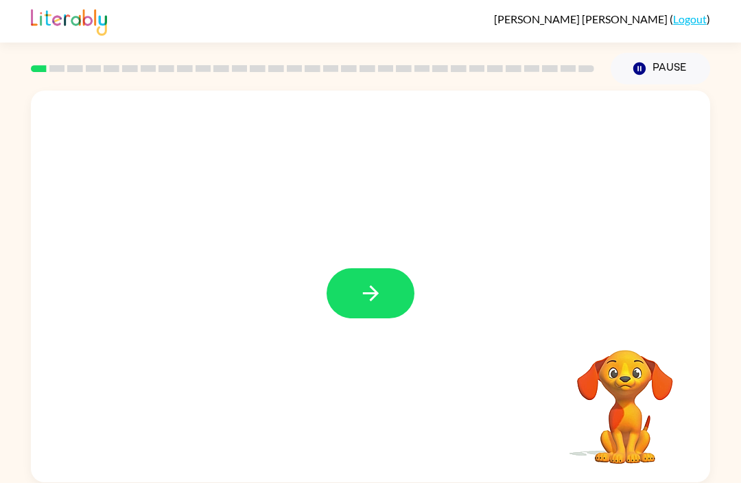
click at [336, 275] on button "button" at bounding box center [370, 293] width 88 height 50
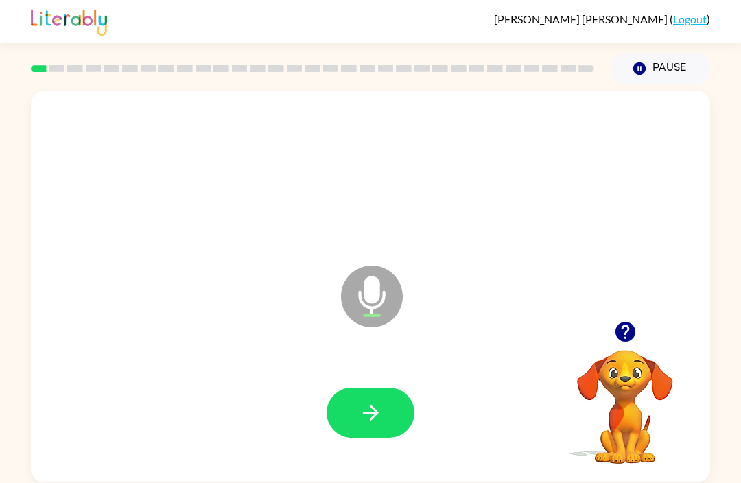
click at [610, 334] on button "button" at bounding box center [625, 331] width 35 height 35
click at [375, 418] on icon "button" at bounding box center [371, 412] width 24 height 24
click at [356, 411] on button "button" at bounding box center [370, 412] width 88 height 50
click at [619, 336] on icon "button" at bounding box center [624, 332] width 20 height 20
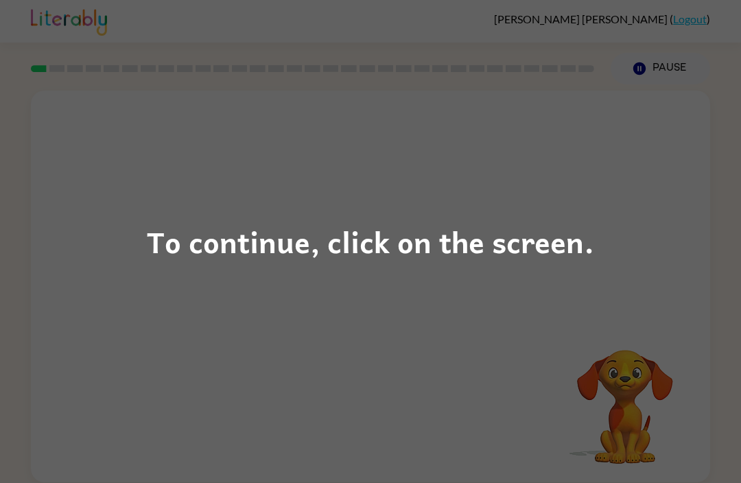
click at [280, 391] on div "To continue, click on the screen." at bounding box center [370, 241] width 741 height 483
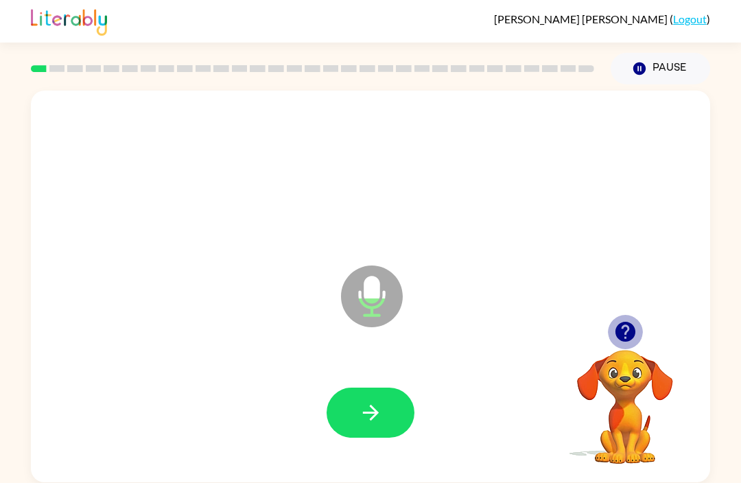
click at [618, 334] on icon "button" at bounding box center [624, 332] width 20 height 20
click at [359, 422] on icon "button" at bounding box center [371, 412] width 24 height 24
click at [611, 337] on button "button" at bounding box center [625, 331] width 35 height 35
click at [614, 334] on icon "button" at bounding box center [625, 332] width 24 height 24
click at [357, 422] on button "button" at bounding box center [370, 412] width 88 height 50
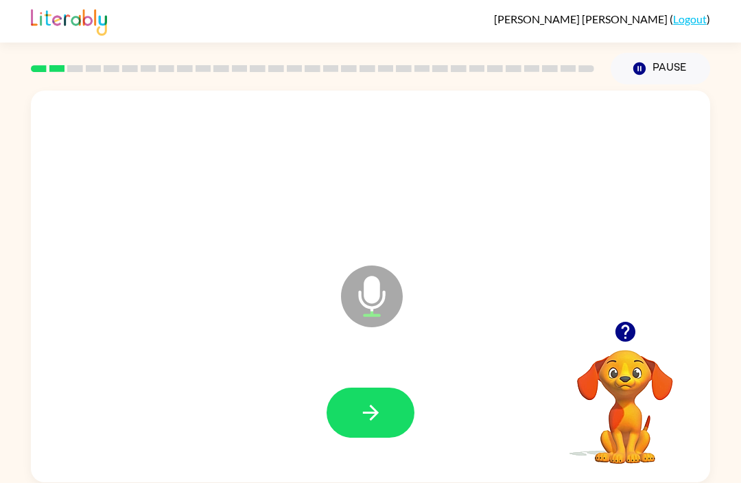
click at [397, 430] on button "button" at bounding box center [370, 412] width 88 height 50
click at [379, 416] on icon "button" at bounding box center [371, 412] width 24 height 24
click at [378, 410] on icon "button" at bounding box center [371, 412] width 24 height 24
click at [395, 429] on button "button" at bounding box center [370, 412] width 88 height 50
click at [621, 333] on icon "button" at bounding box center [624, 332] width 20 height 20
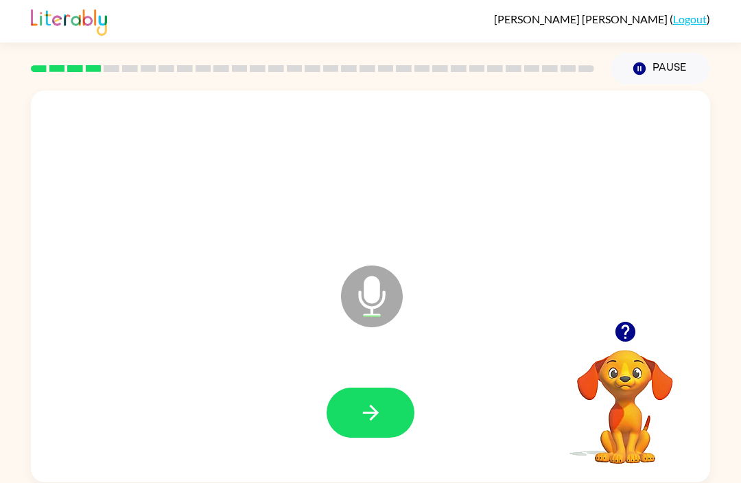
click at [406, 420] on button "button" at bounding box center [370, 412] width 88 height 50
click at [379, 421] on icon "button" at bounding box center [371, 412] width 24 height 24
click at [376, 416] on icon "button" at bounding box center [371, 412] width 24 height 24
click at [359, 411] on icon "button" at bounding box center [371, 412] width 24 height 24
click at [385, 430] on button "button" at bounding box center [370, 412] width 88 height 50
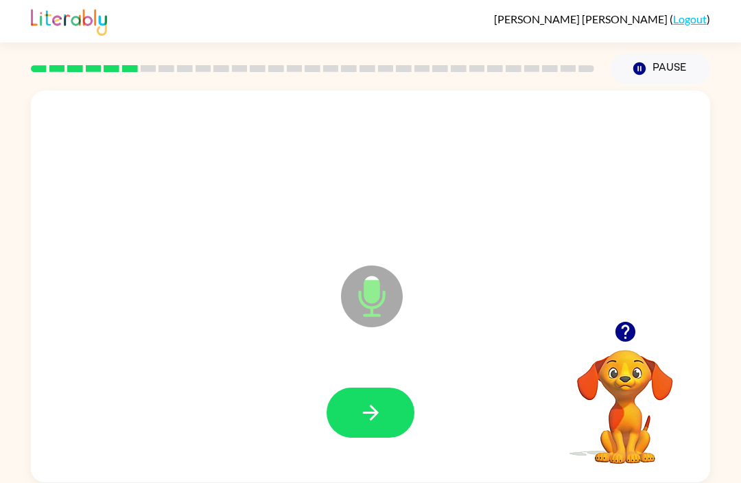
click at [616, 336] on icon "button" at bounding box center [624, 332] width 20 height 20
click at [382, 419] on icon "button" at bounding box center [371, 412] width 24 height 24
click at [620, 331] on icon "button" at bounding box center [624, 332] width 20 height 20
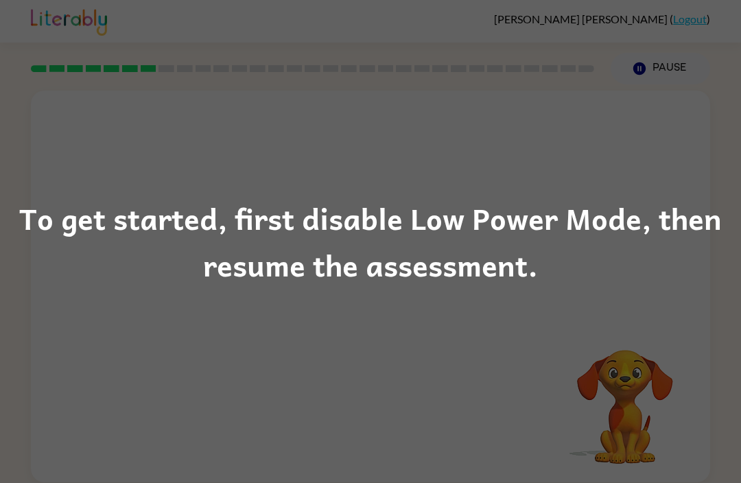
click at [459, 405] on div "To get started, first disable Low Power Mode, then resume the assessment." at bounding box center [370, 241] width 741 height 483
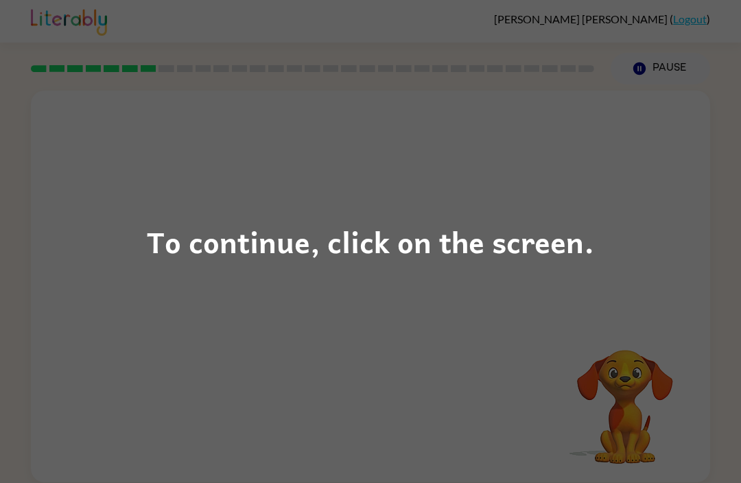
click at [508, 337] on div "To continue, click on the screen." at bounding box center [370, 241] width 741 height 483
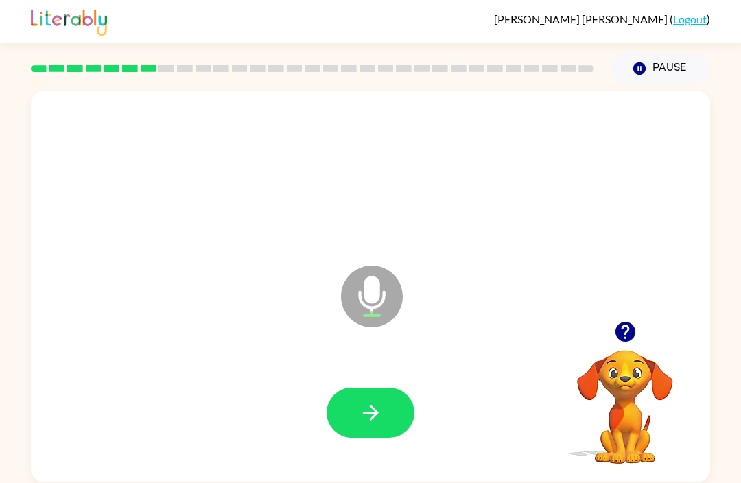
click at [614, 331] on icon "button" at bounding box center [625, 332] width 24 height 24
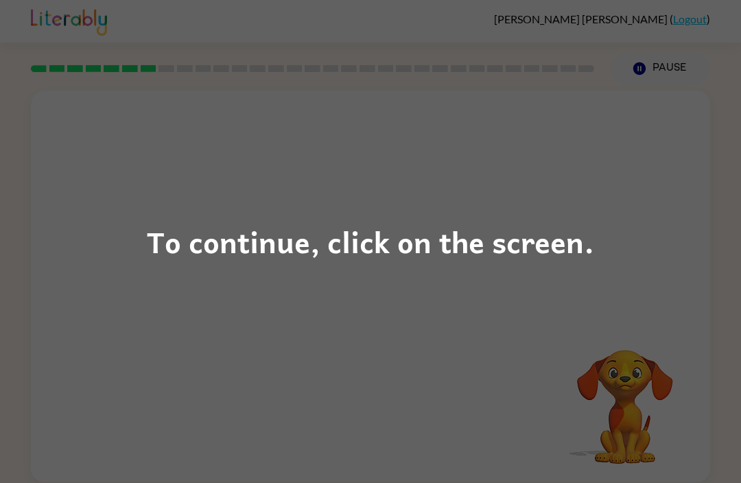
click at [144, 337] on div "To continue, click on the screen." at bounding box center [370, 241] width 741 height 483
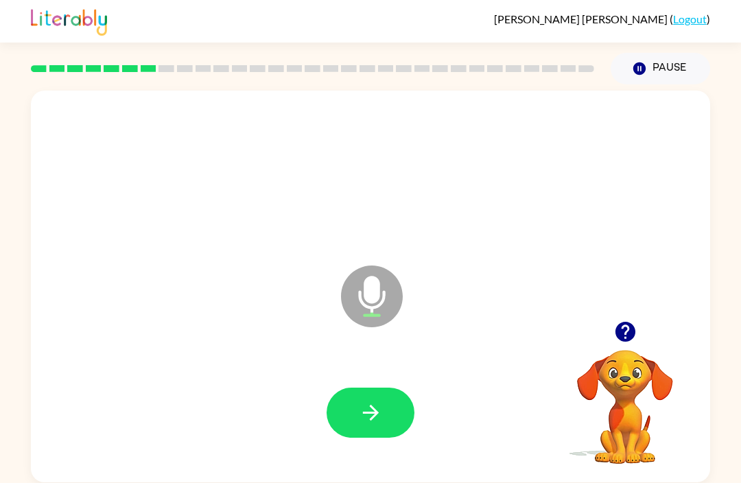
click at [624, 324] on icon "button" at bounding box center [624, 332] width 20 height 20
click at [374, 420] on icon "button" at bounding box center [371, 412] width 24 height 24
click at [627, 329] on icon "button" at bounding box center [625, 332] width 24 height 24
click at [616, 324] on icon "button" at bounding box center [625, 332] width 24 height 24
click at [355, 419] on button "button" at bounding box center [370, 412] width 88 height 50
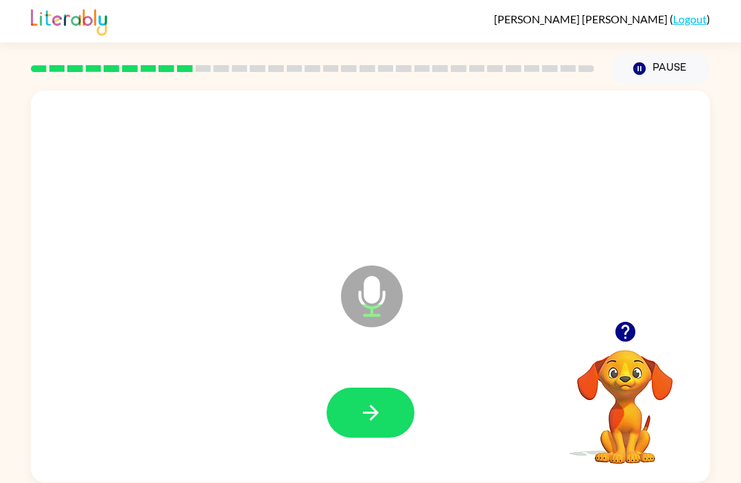
click at [623, 326] on icon "button" at bounding box center [624, 332] width 20 height 20
click at [374, 423] on icon "button" at bounding box center [371, 412] width 24 height 24
click at [619, 326] on icon "button" at bounding box center [624, 332] width 20 height 20
click at [624, 329] on icon "button" at bounding box center [624, 332] width 20 height 20
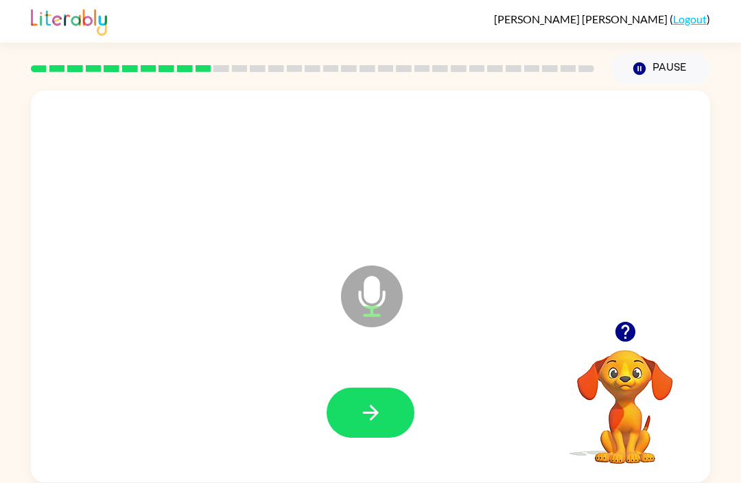
click at [359, 400] on icon "button" at bounding box center [371, 412] width 24 height 24
click at [603, 320] on div at bounding box center [624, 331] width 137 height 35
click at [621, 322] on icon "button" at bounding box center [624, 332] width 20 height 20
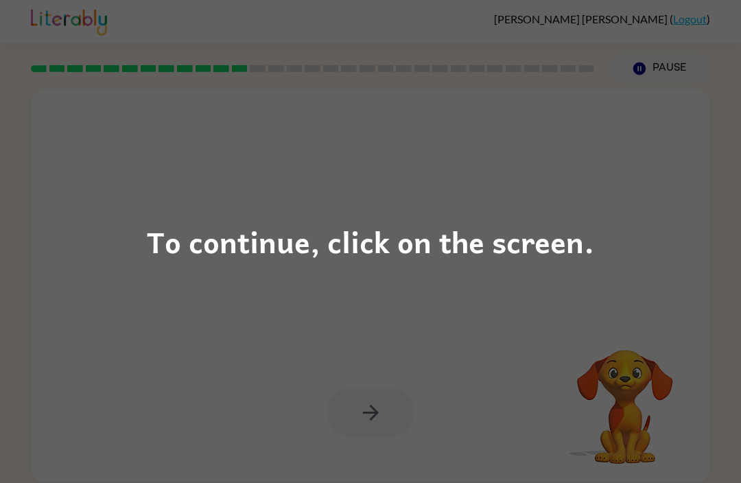
click at [470, 302] on div "To continue, click on the screen." at bounding box center [370, 241] width 741 height 483
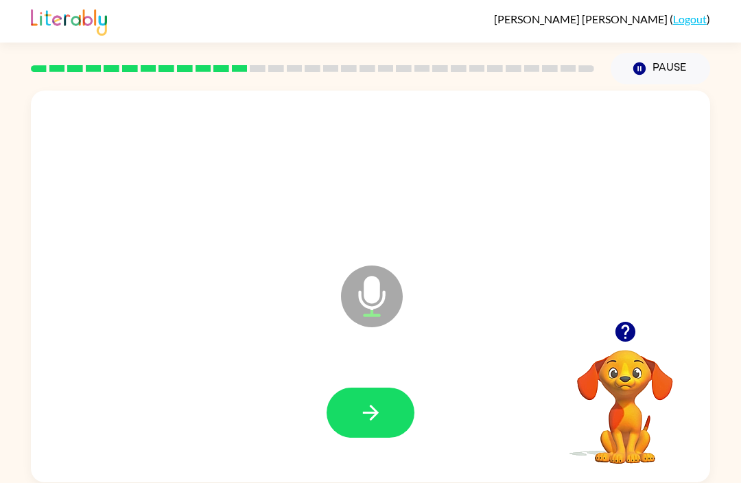
click at [609, 340] on button "button" at bounding box center [625, 331] width 35 height 35
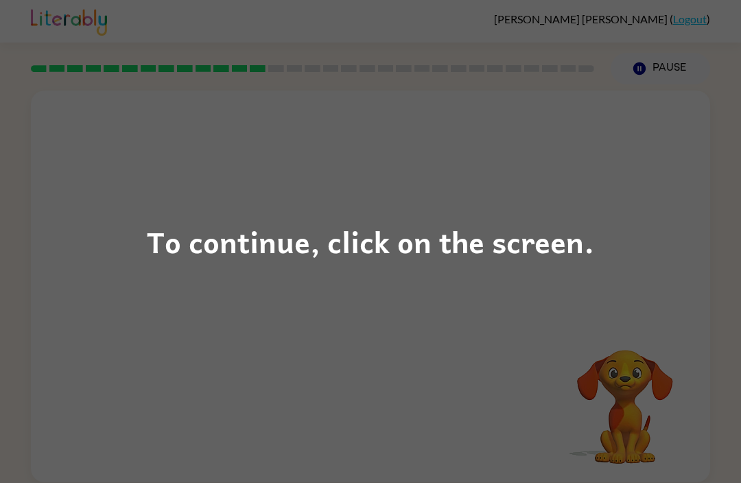
click at [166, 324] on div "To continue, click on the screen." at bounding box center [370, 241] width 741 height 483
click at [95, 260] on div "To continue, click on the screen." at bounding box center [370, 241] width 741 height 483
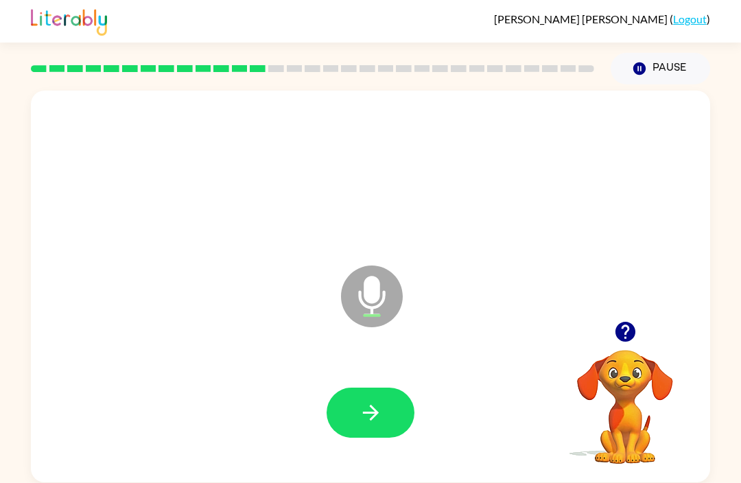
click at [623, 332] on icon "button" at bounding box center [624, 332] width 20 height 20
click at [359, 419] on icon "button" at bounding box center [371, 412] width 24 height 24
click at [619, 332] on icon "button" at bounding box center [624, 332] width 20 height 20
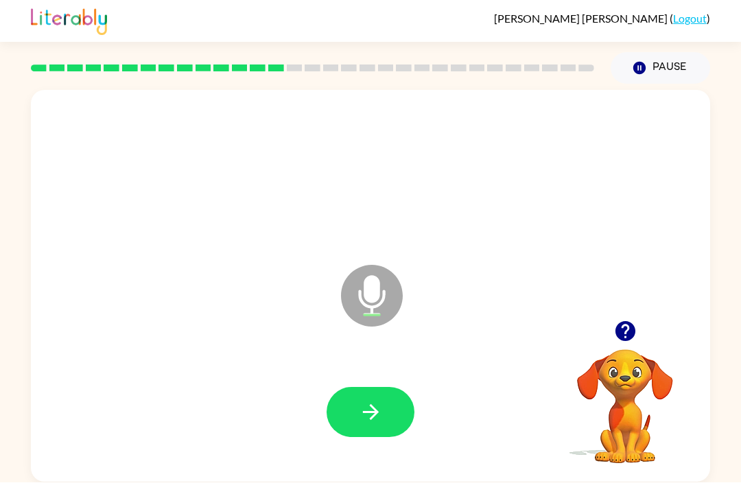
click at [608, 314] on div at bounding box center [624, 331] width 137 height 35
click at [619, 322] on icon "button" at bounding box center [624, 332] width 20 height 20
click at [376, 400] on icon "button" at bounding box center [371, 412] width 24 height 24
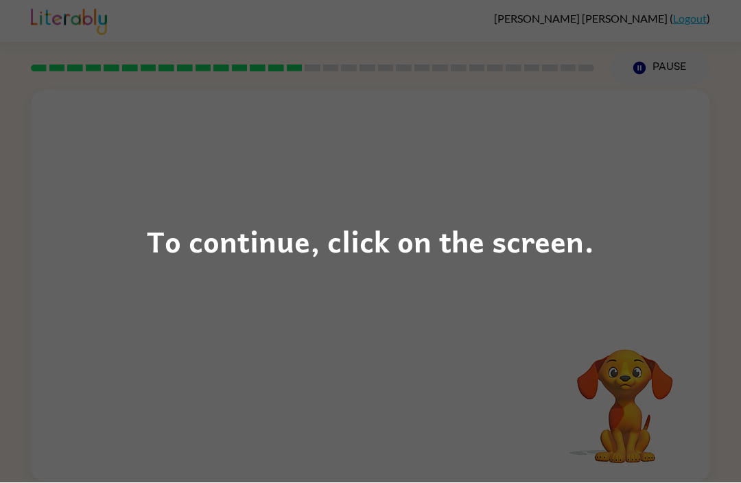
click at [80, 335] on div "To continue, click on the screen." at bounding box center [370, 241] width 741 height 483
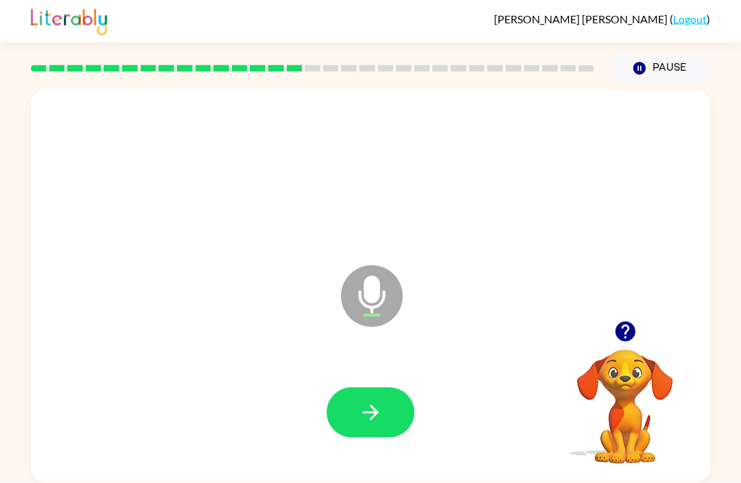
scroll to position [0, 0]
click at [398, 408] on button "button" at bounding box center [370, 412] width 88 height 50
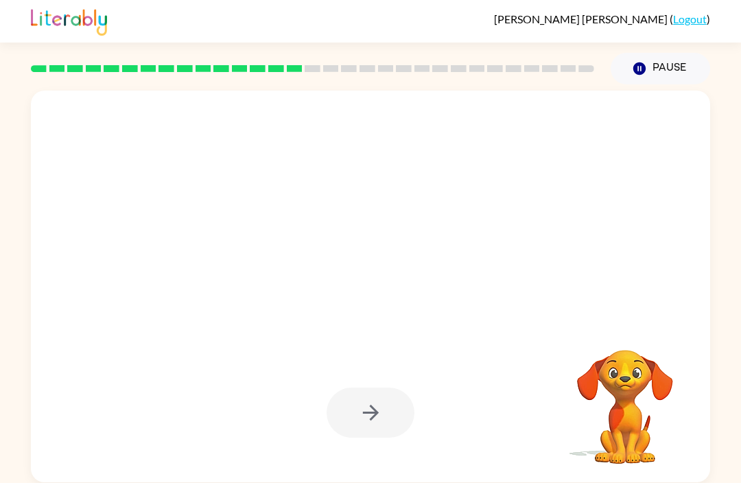
click at [527, 478] on div at bounding box center [370, 287] width 679 height 392
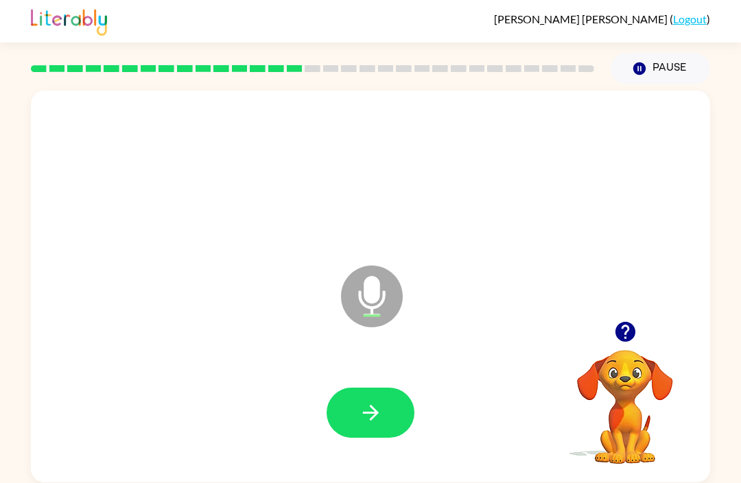
click at [610, 328] on button "button" at bounding box center [625, 331] width 35 height 35
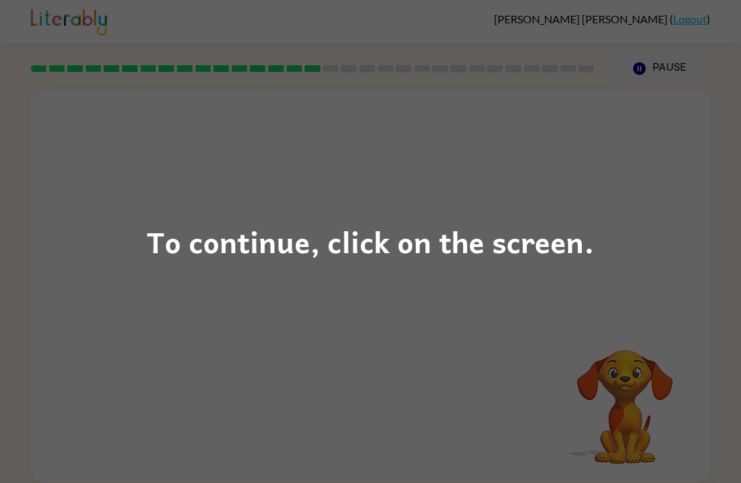
click at [528, 297] on div "To continue, click on the screen." at bounding box center [370, 241] width 741 height 483
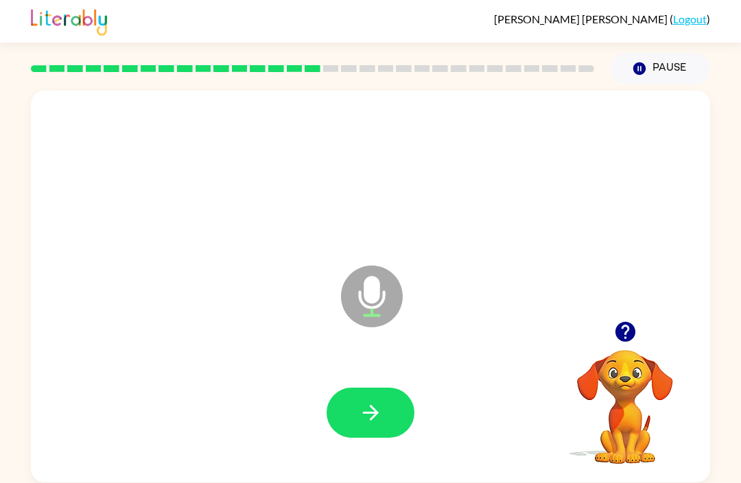
click at [352, 411] on button "button" at bounding box center [370, 412] width 88 height 50
click at [622, 335] on icon "button" at bounding box center [624, 332] width 20 height 20
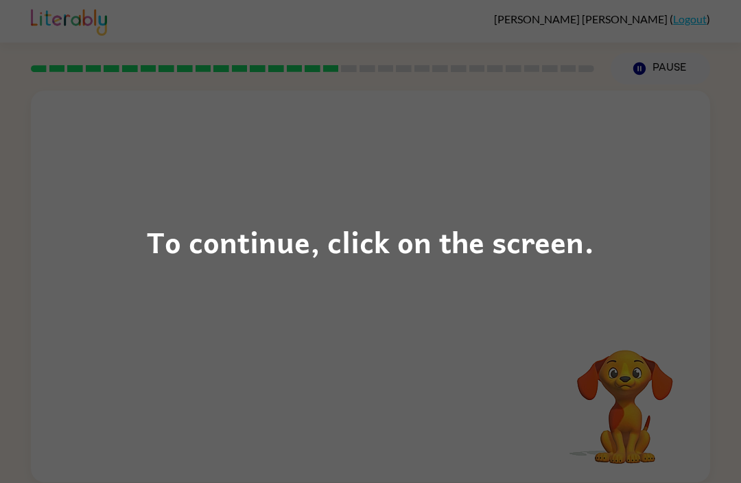
click at [462, 383] on div "To continue, click on the screen." at bounding box center [370, 241] width 741 height 483
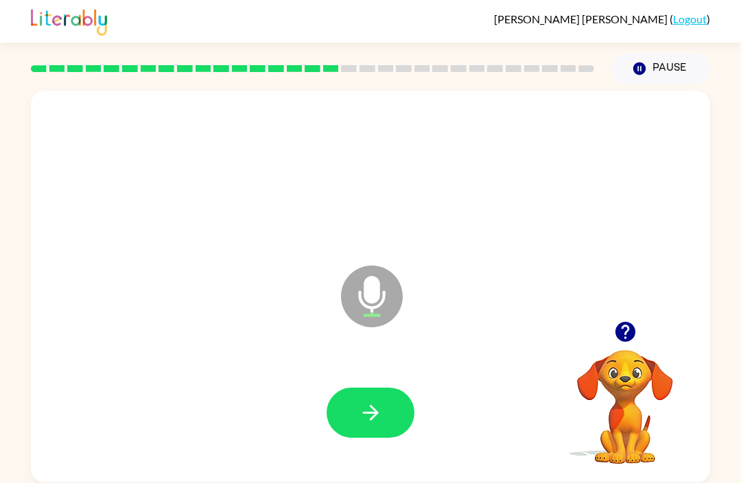
click at [621, 339] on icon "button" at bounding box center [624, 332] width 20 height 20
click at [399, 435] on button "button" at bounding box center [370, 412] width 88 height 50
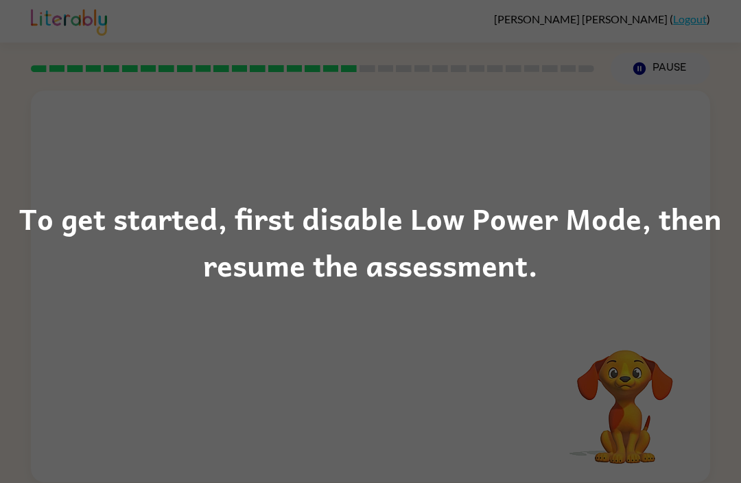
click at [606, 327] on div "To get started, first disable Low Power Mode, then resume the assessment." at bounding box center [370, 241] width 741 height 483
click at [586, 337] on div "To get started, first disable Low Power Mode, then resume the assessment." at bounding box center [370, 241] width 741 height 483
click at [645, 251] on div "To get started, first disable Low Power Mode, then resume the assessment." at bounding box center [370, 241] width 741 height 93
click at [642, 228] on div "To get started, first disable Low Power Mode, then resume the assessment." at bounding box center [370, 241] width 741 height 93
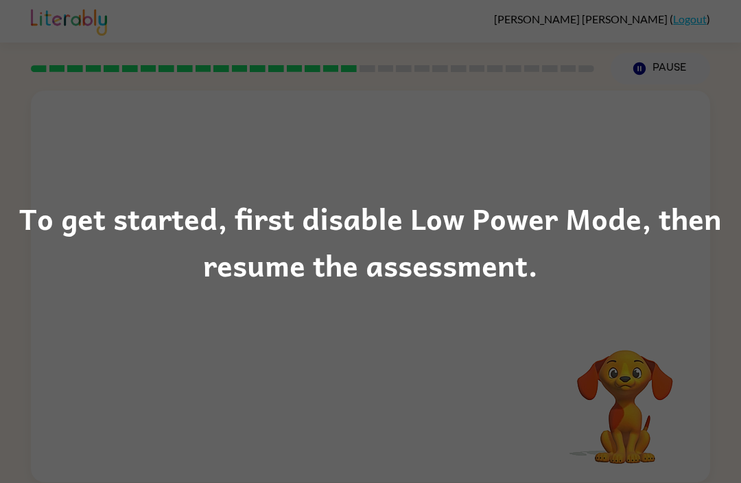
click at [614, 233] on div "To get started, first disable Low Power Mode, then resume the assessment." at bounding box center [370, 241] width 741 height 93
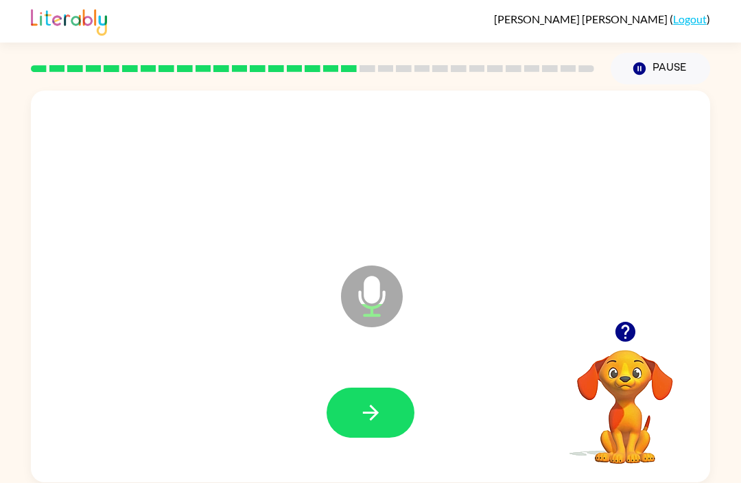
click at [669, 65] on button "Pause Pause" at bounding box center [659, 69] width 99 height 32
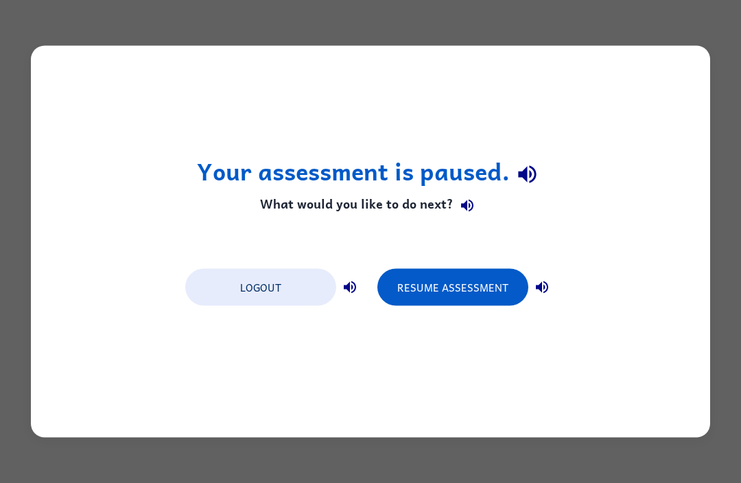
click at [256, 287] on button "Logout" at bounding box center [260, 287] width 151 height 37
